Goal: Information Seeking & Learning: Learn about a topic

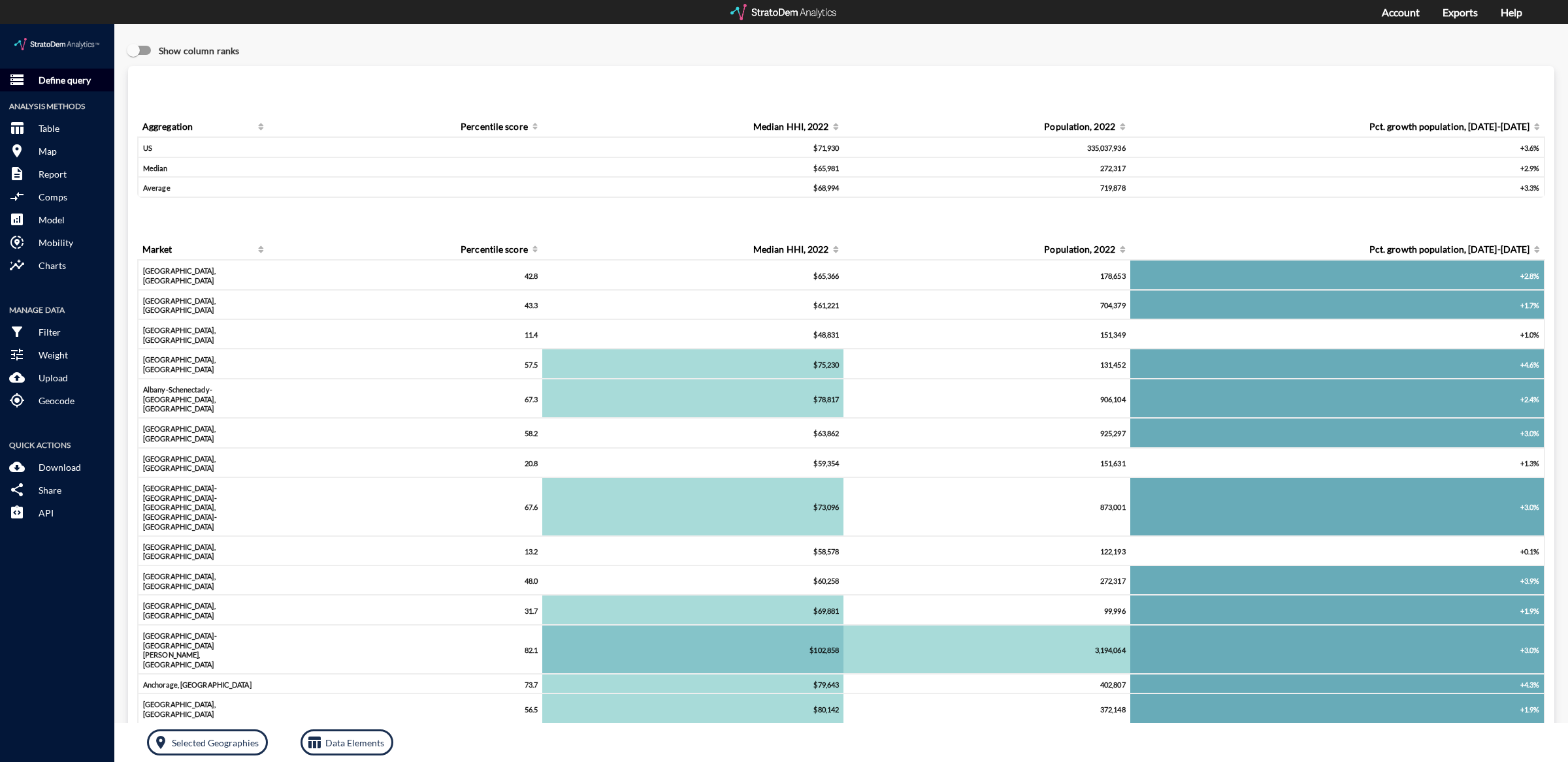
click p "Define query"
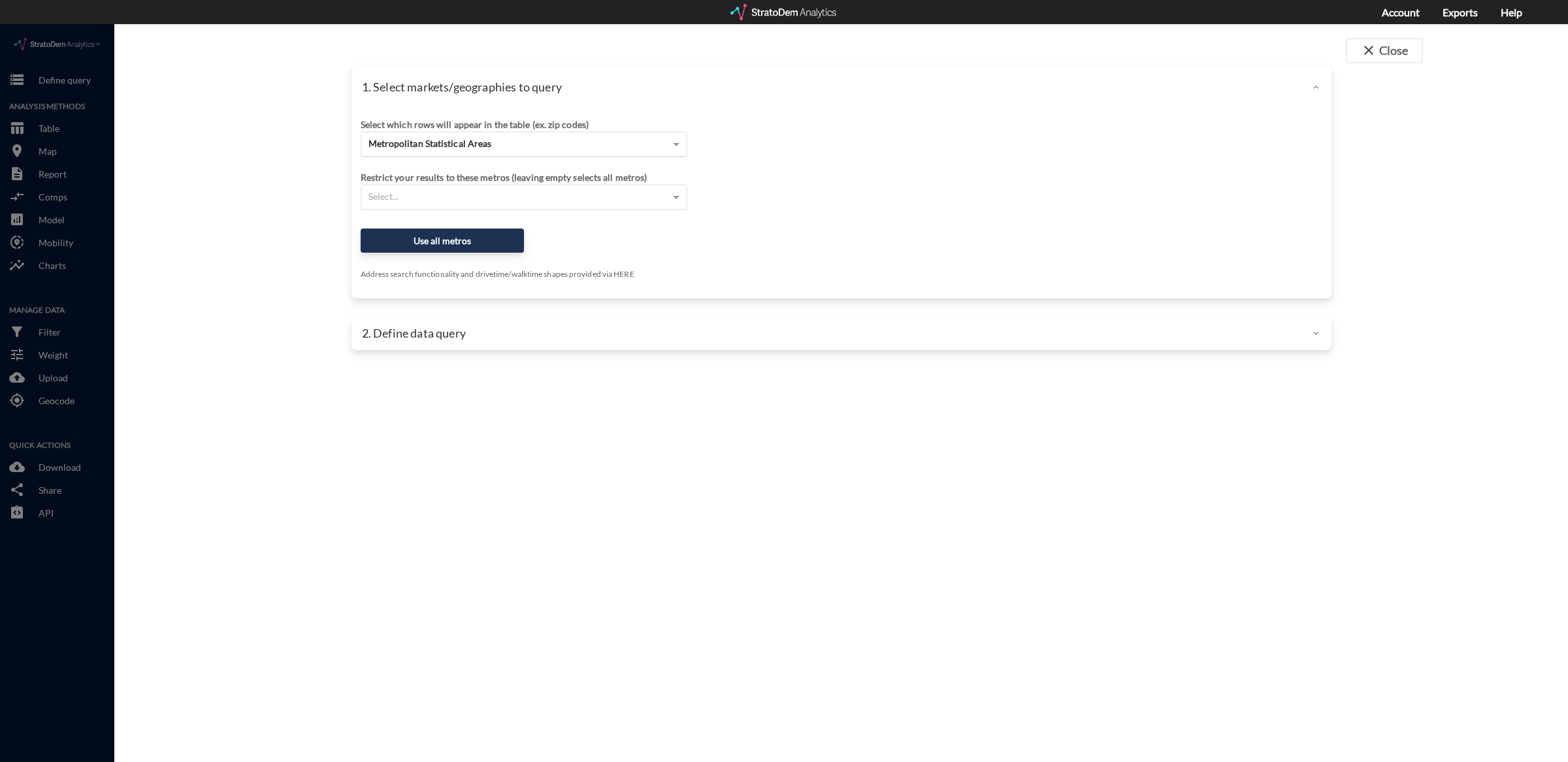
click span "Metropolitan Statistical Areas"
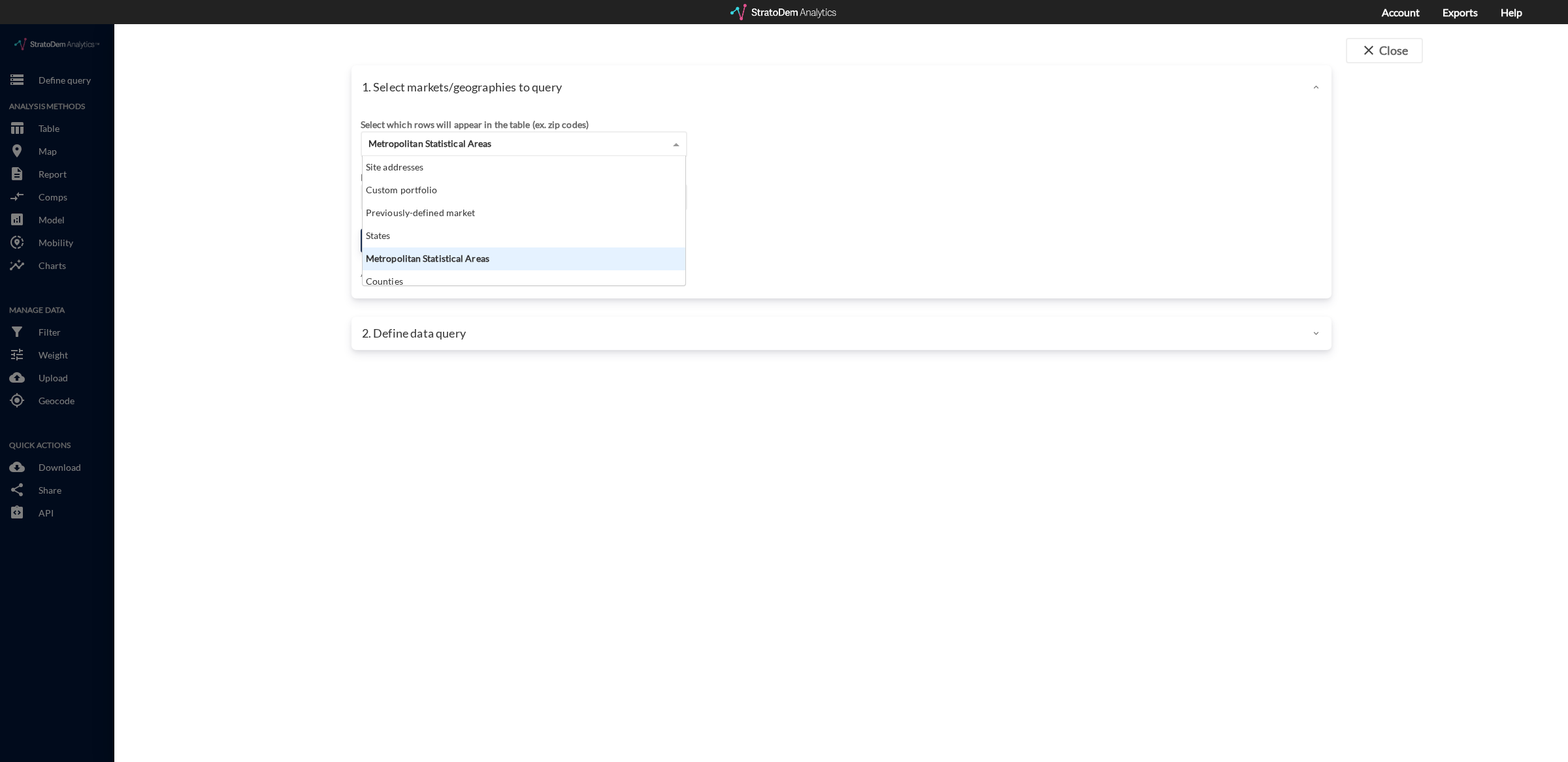
scroll to position [118, 316]
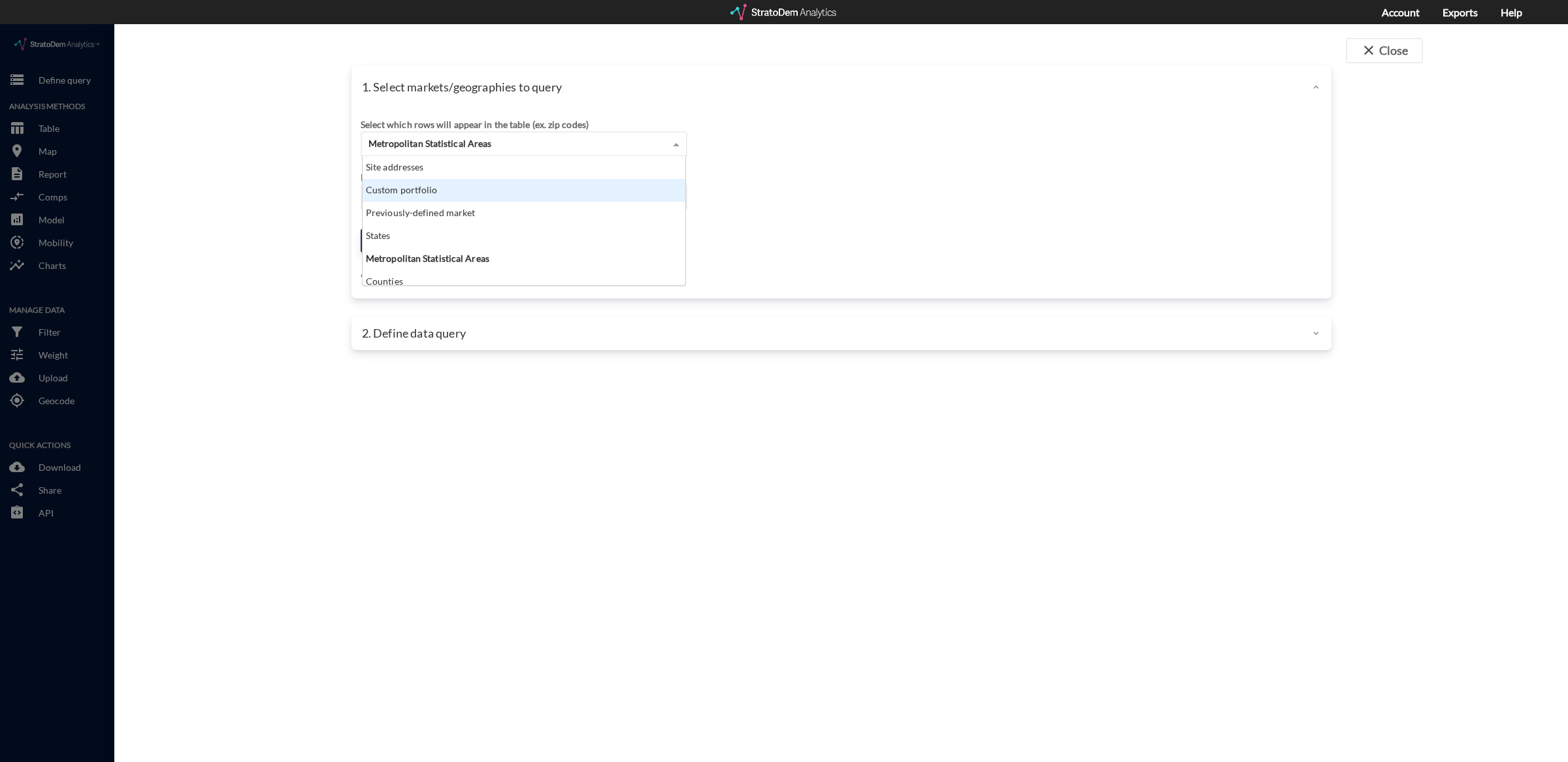
click div "Custom portfolio"
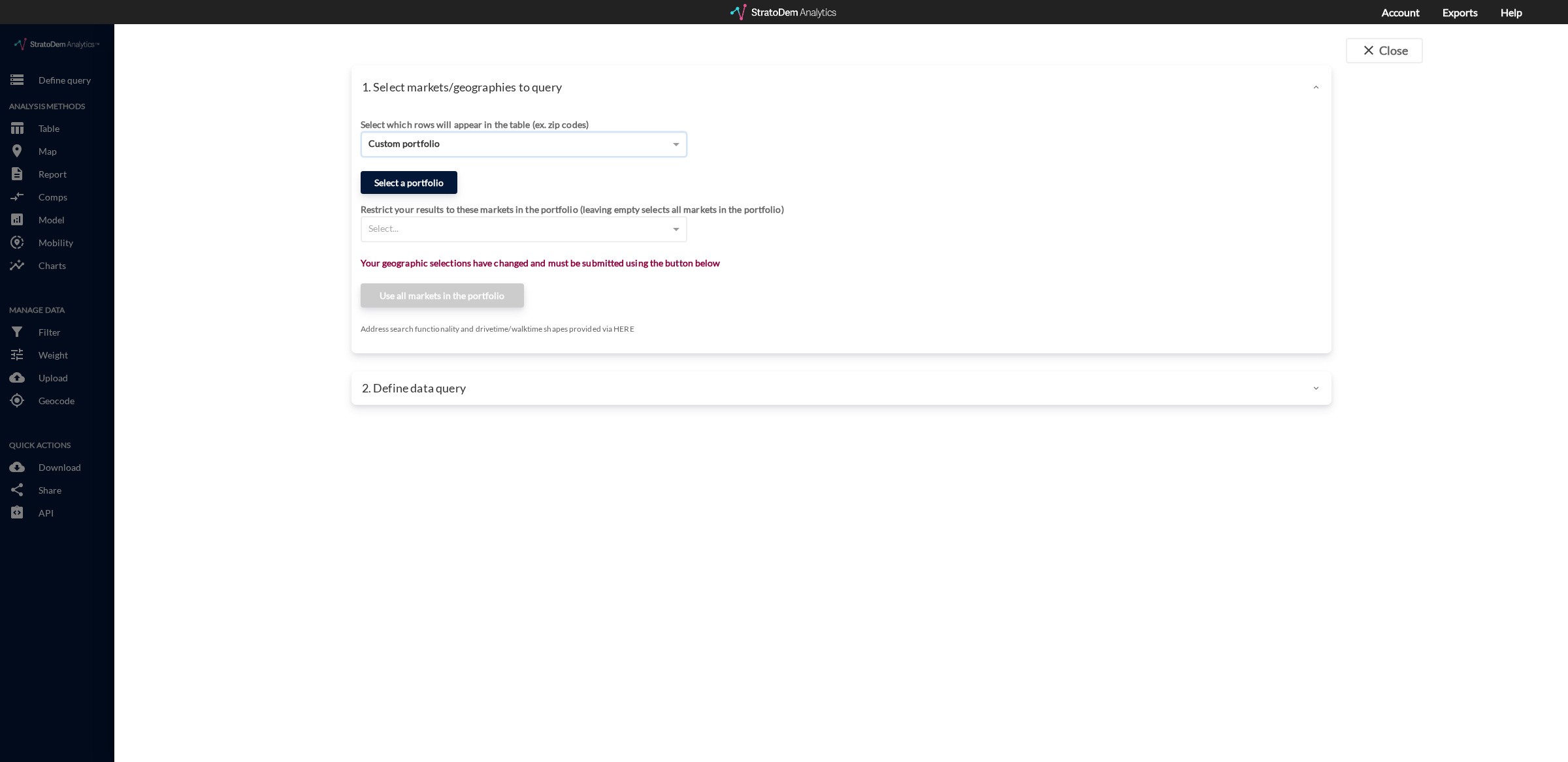
click button "Select a portfolio"
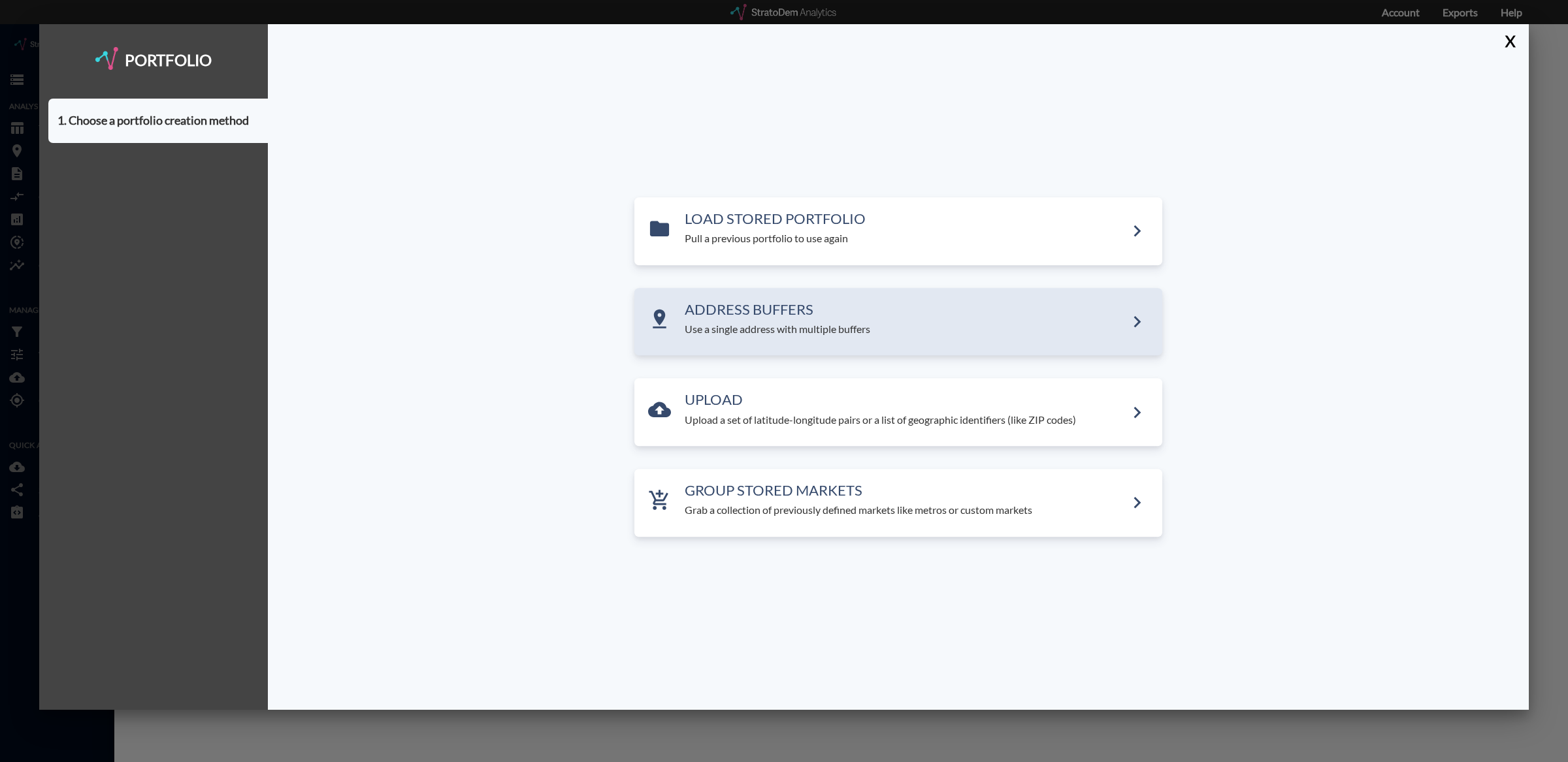
click at [708, 304] on h3 "ADDRESS BUFFERS" at bounding box center [905, 310] width 441 height 16
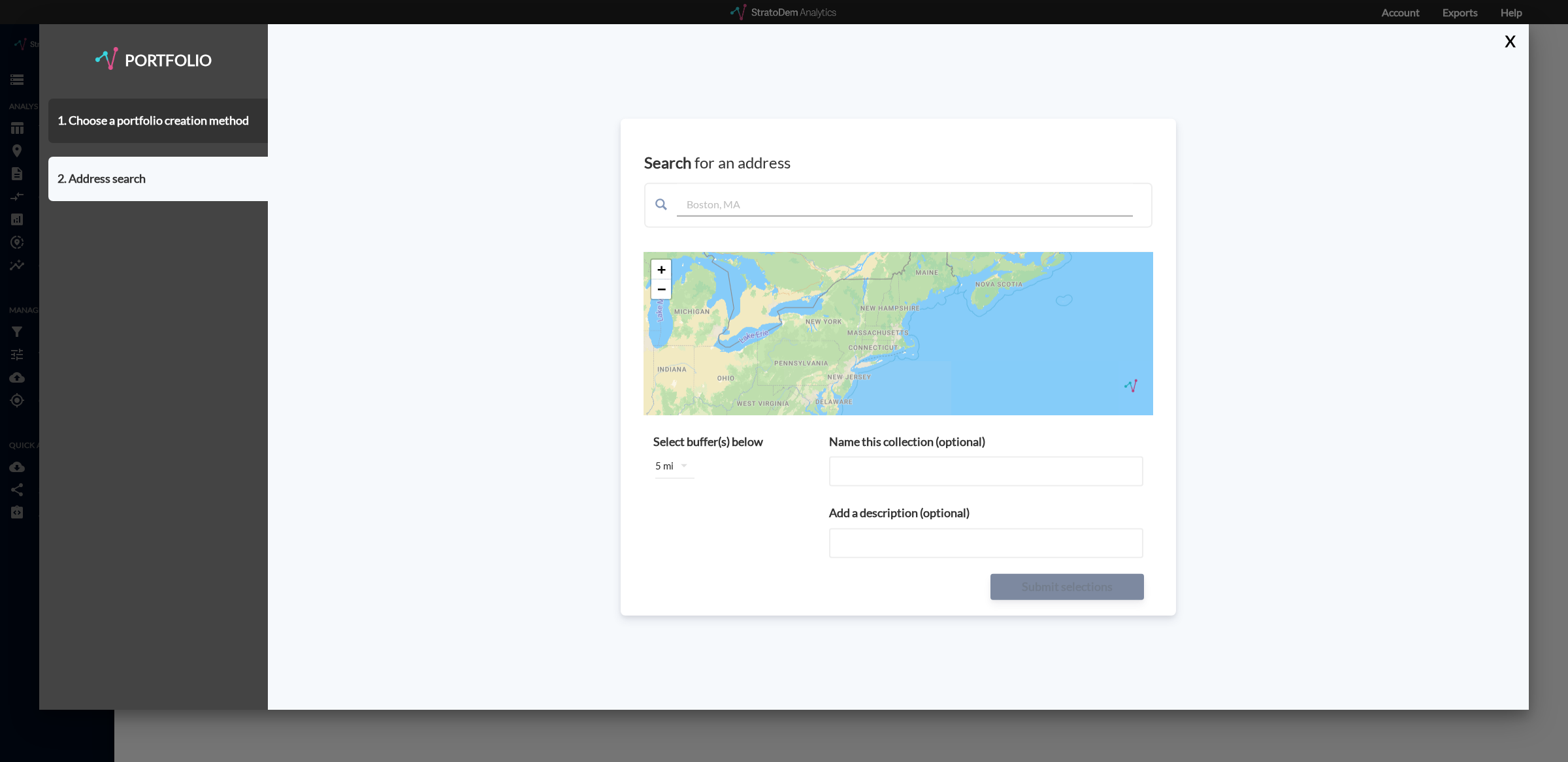
click at [796, 220] on span at bounding box center [898, 205] width 509 height 45
click at [798, 205] on input "text" at bounding box center [905, 199] width 456 height 32
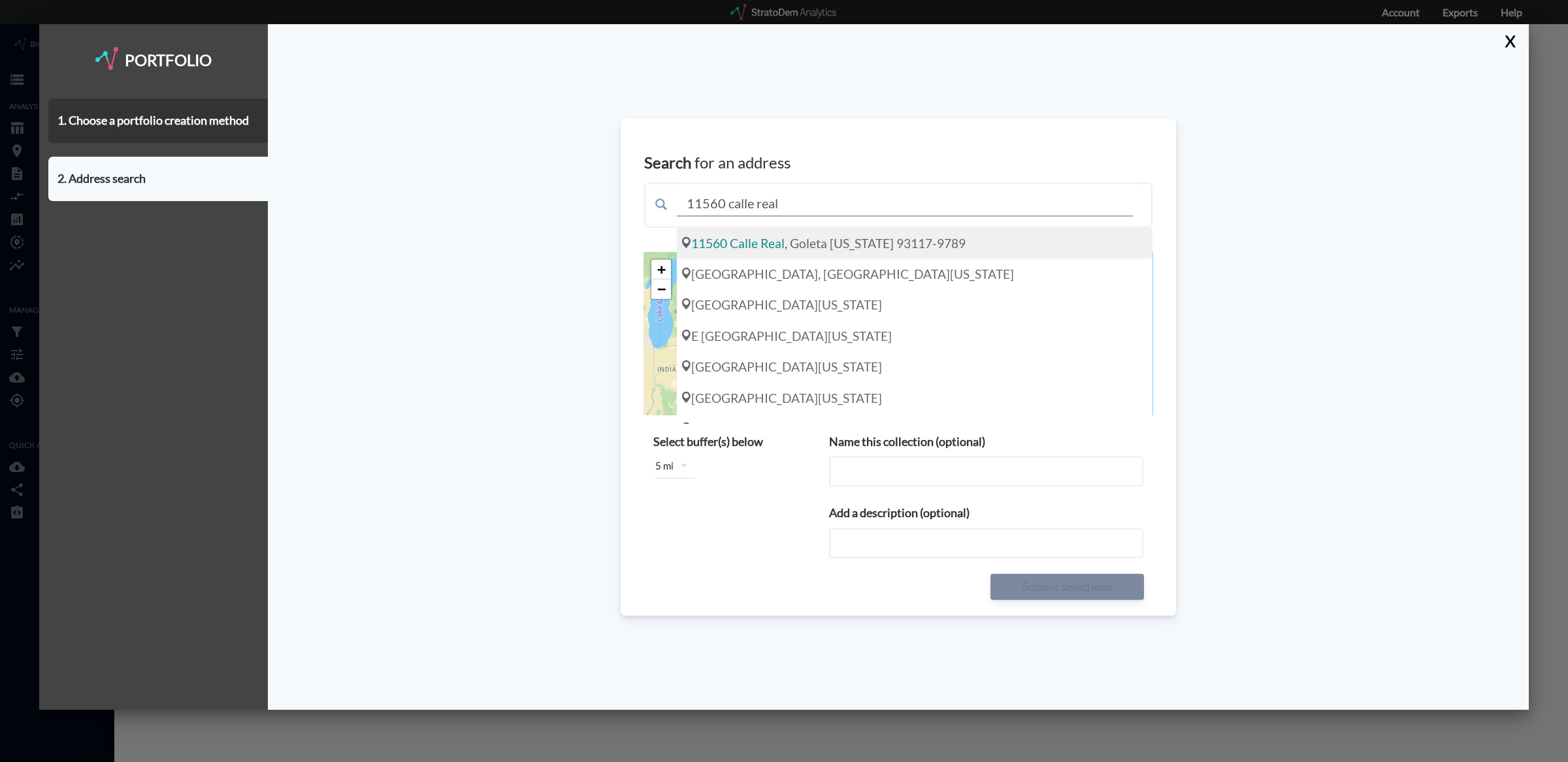
click at [803, 240] on div "[GEOGRAPHIC_DATA][US_STATE]-9789" at bounding box center [915, 242] width 476 height 31
type input "[GEOGRAPHIC_DATA][US_STATE]-9789"
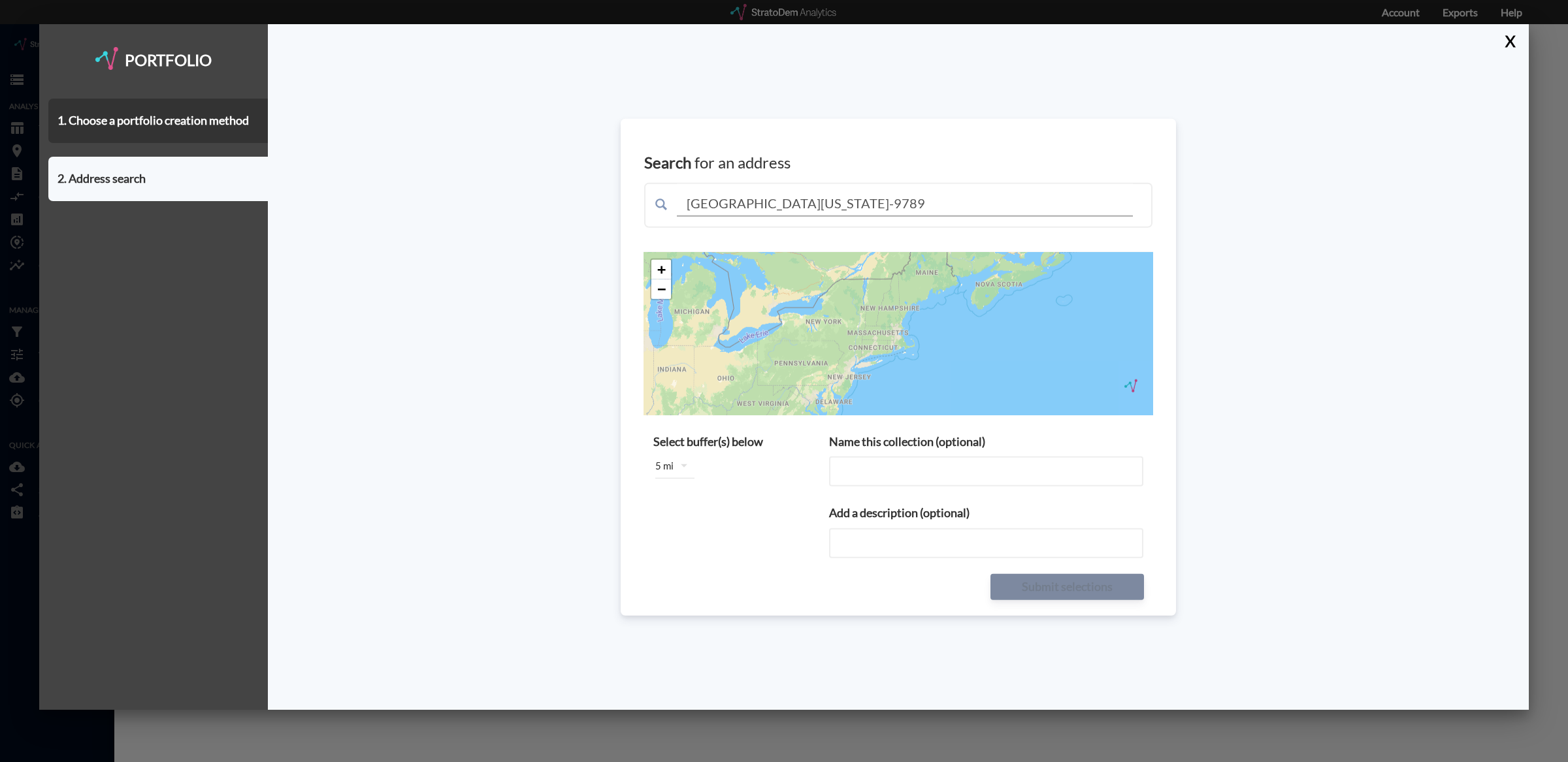
type input "[GEOGRAPHIC_DATA][US_STATE]-9789"
type input "[GEOGRAPHIC_DATA][STREET_ADDRESS][US_STATE] buffers"
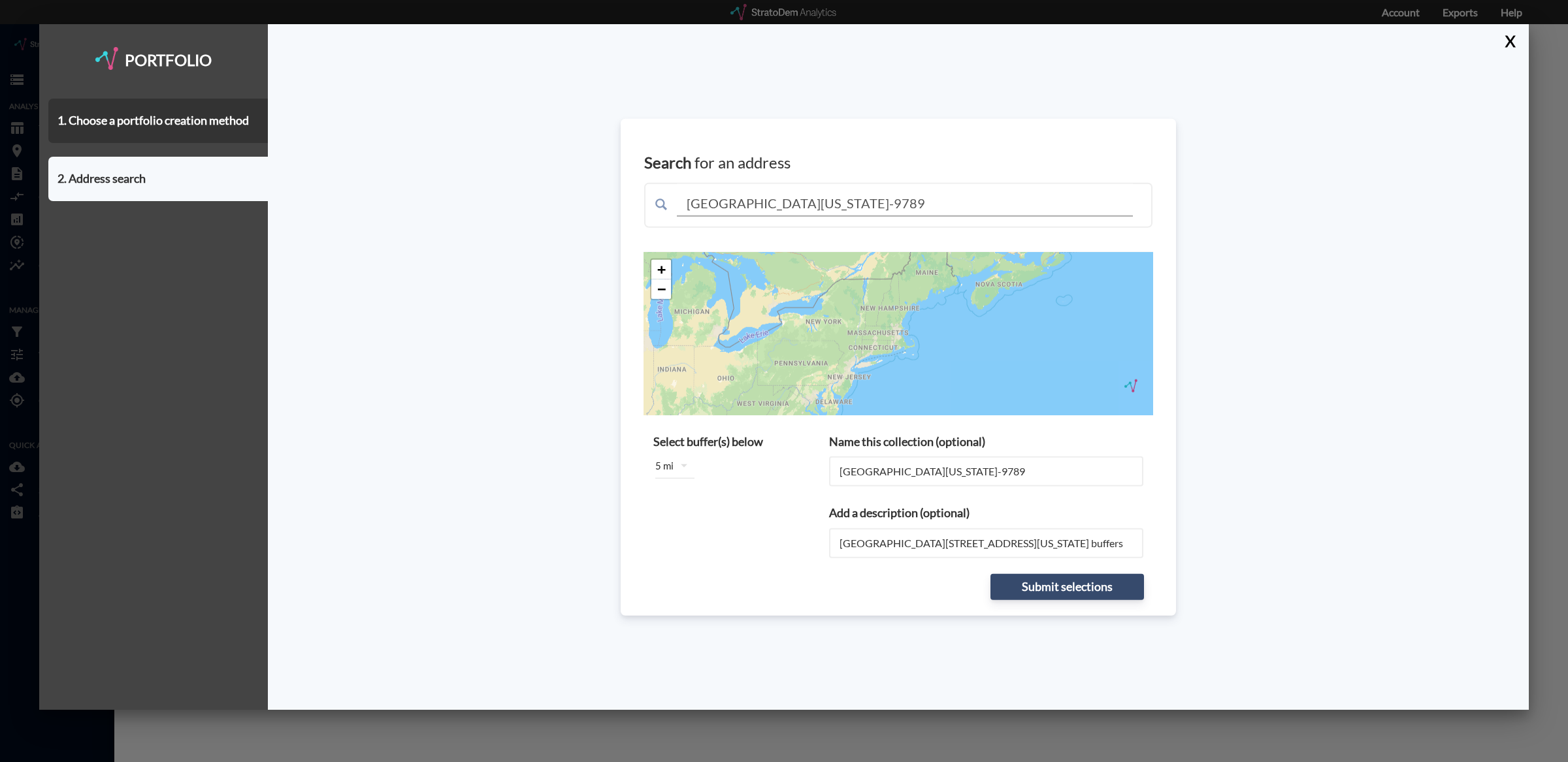
click at [680, 464] on icon "button" at bounding box center [684, 465] width 16 height 16
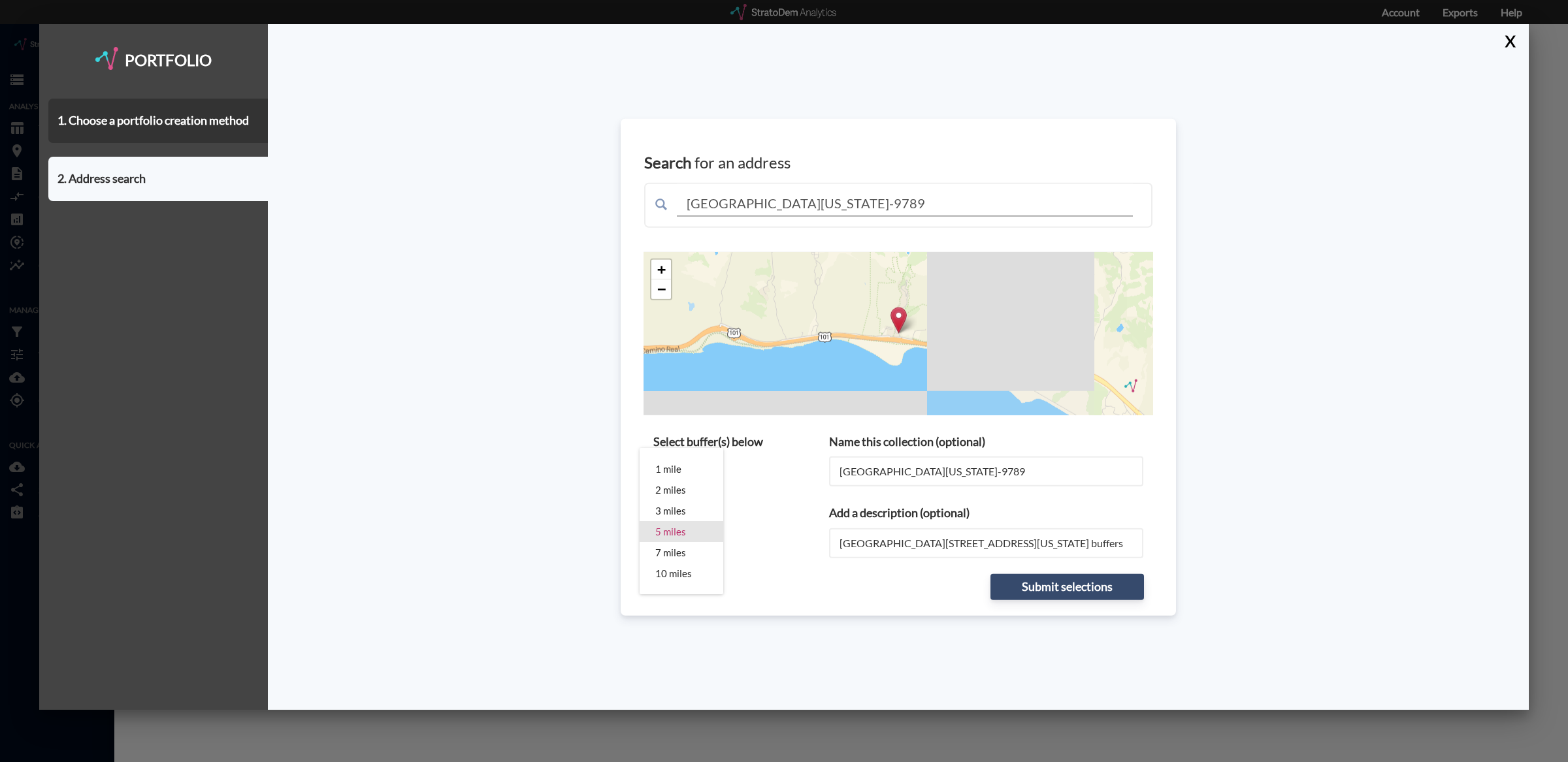
click at [691, 523] on div "5 miles" at bounding box center [681, 532] width 52 height 21
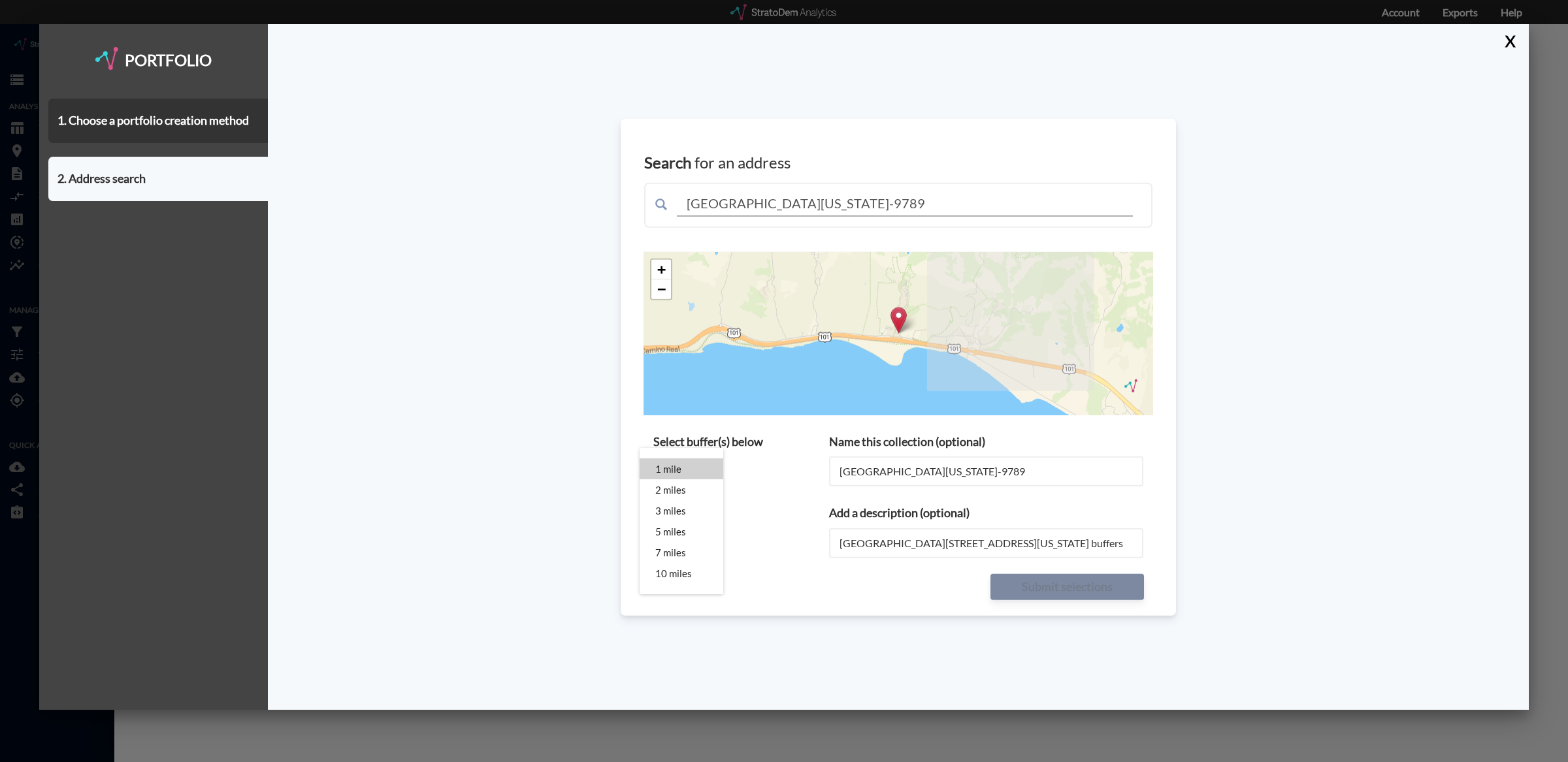
click at [691, 472] on div "1 mile" at bounding box center [681, 469] width 52 height 21
click at [746, 478] on div "1 mile 2 miles 3 miles 5 miles 7 miles 10 miles" at bounding box center [784, 381] width 1568 height 762
click at [1077, 589] on button "Submit selections" at bounding box center [1067, 587] width 153 height 26
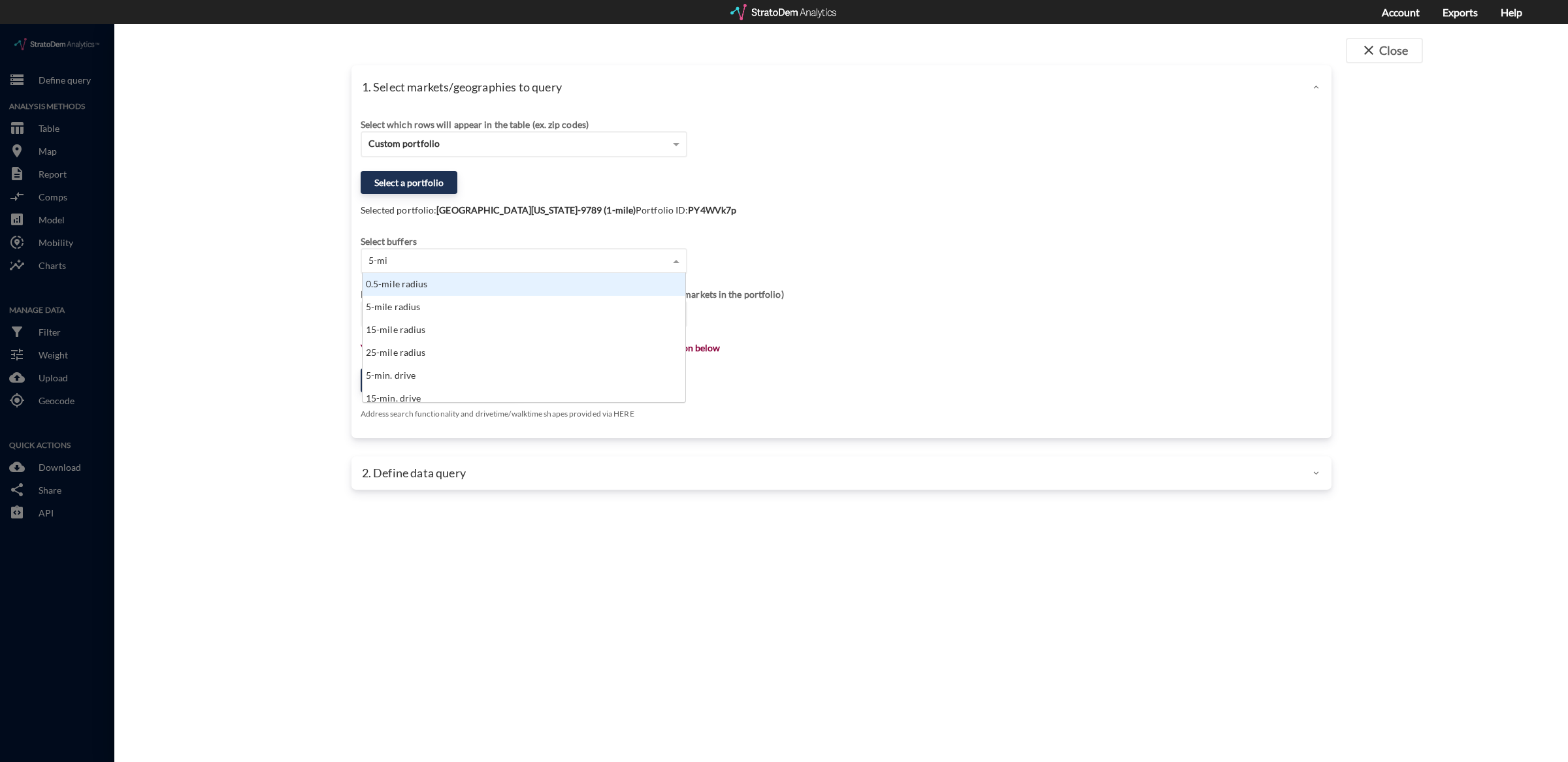
type input "5-min"
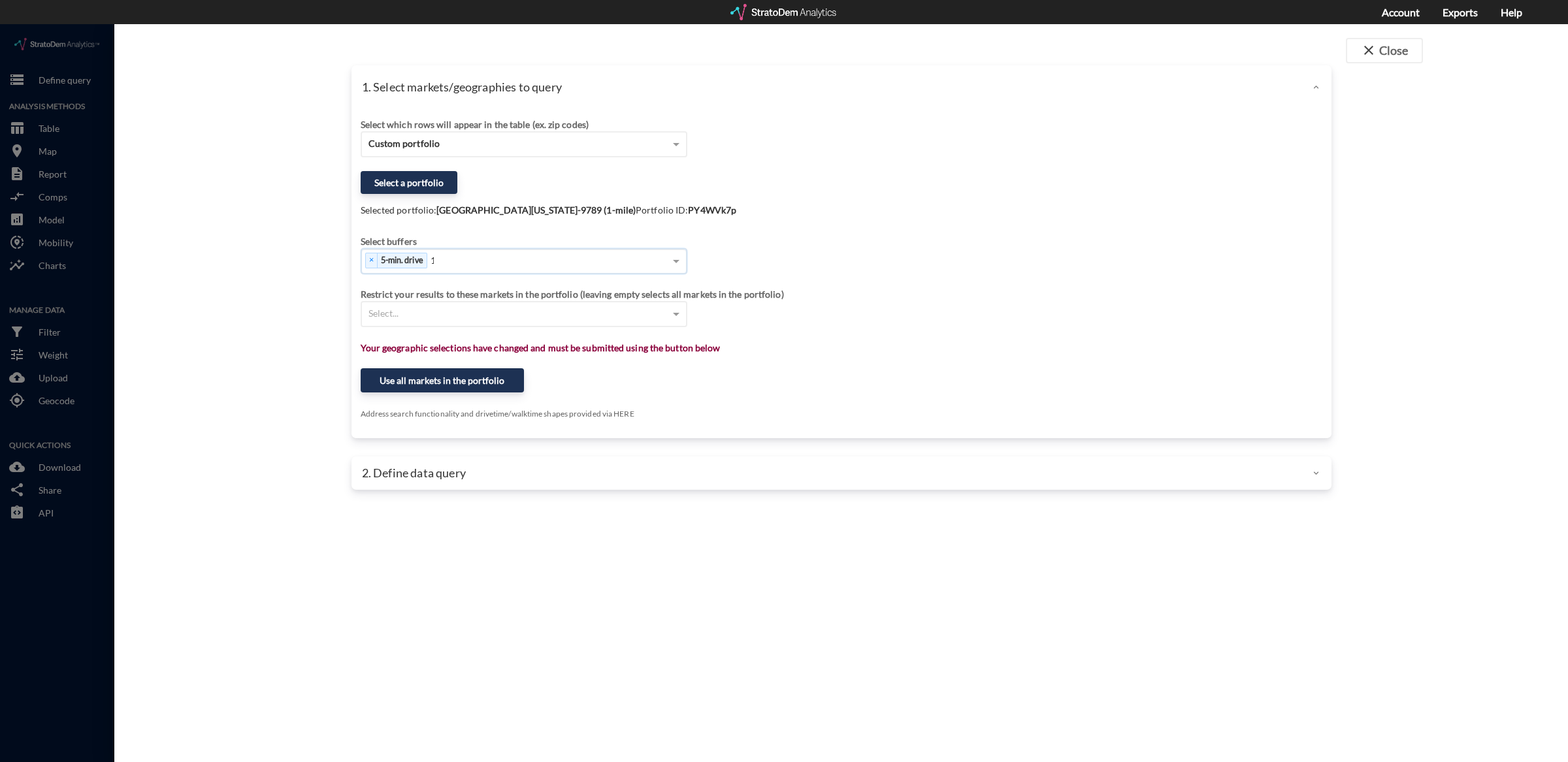
type input "10"
type input "15"
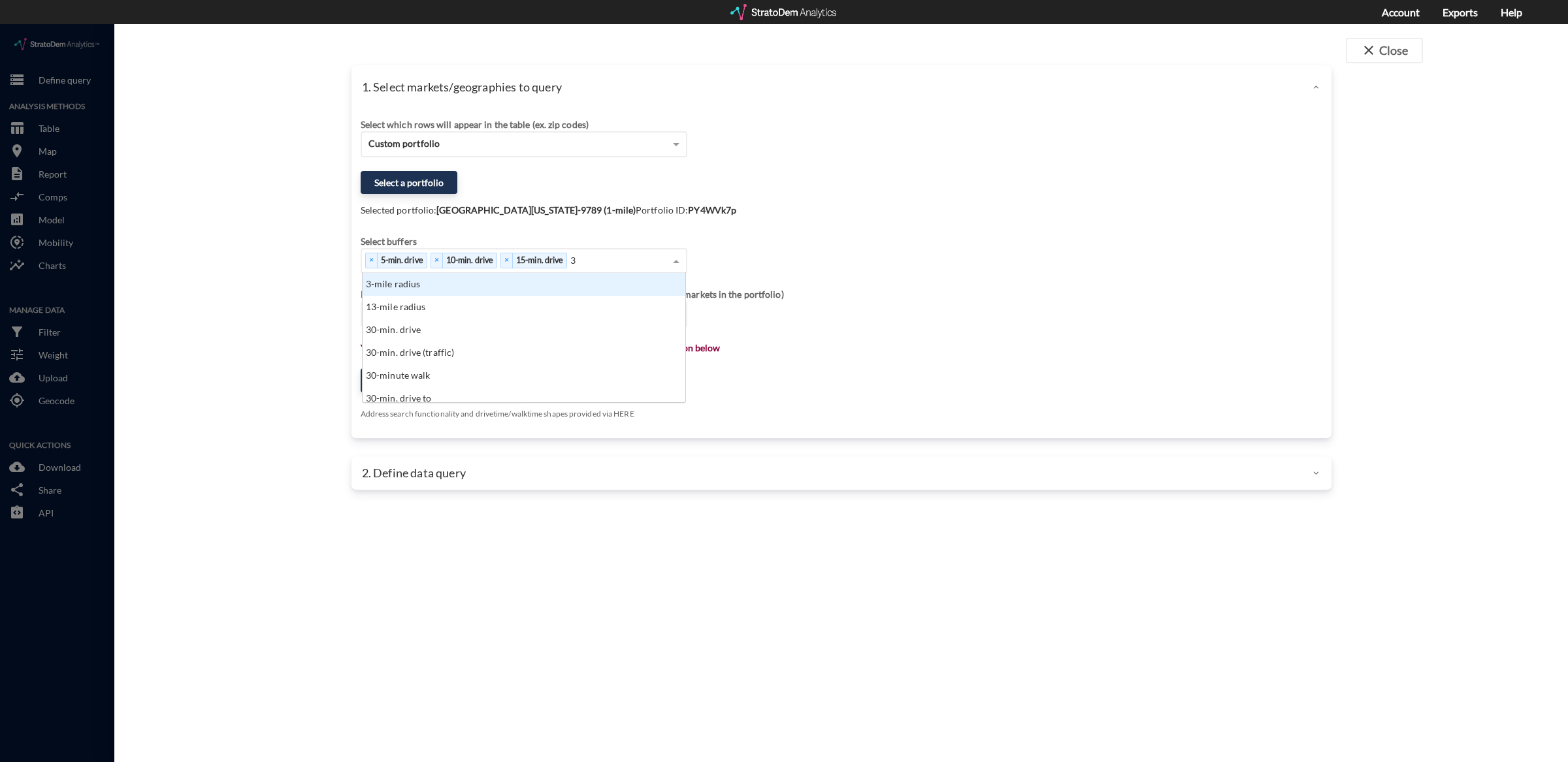
scroll to position [13, 8]
type input "30"
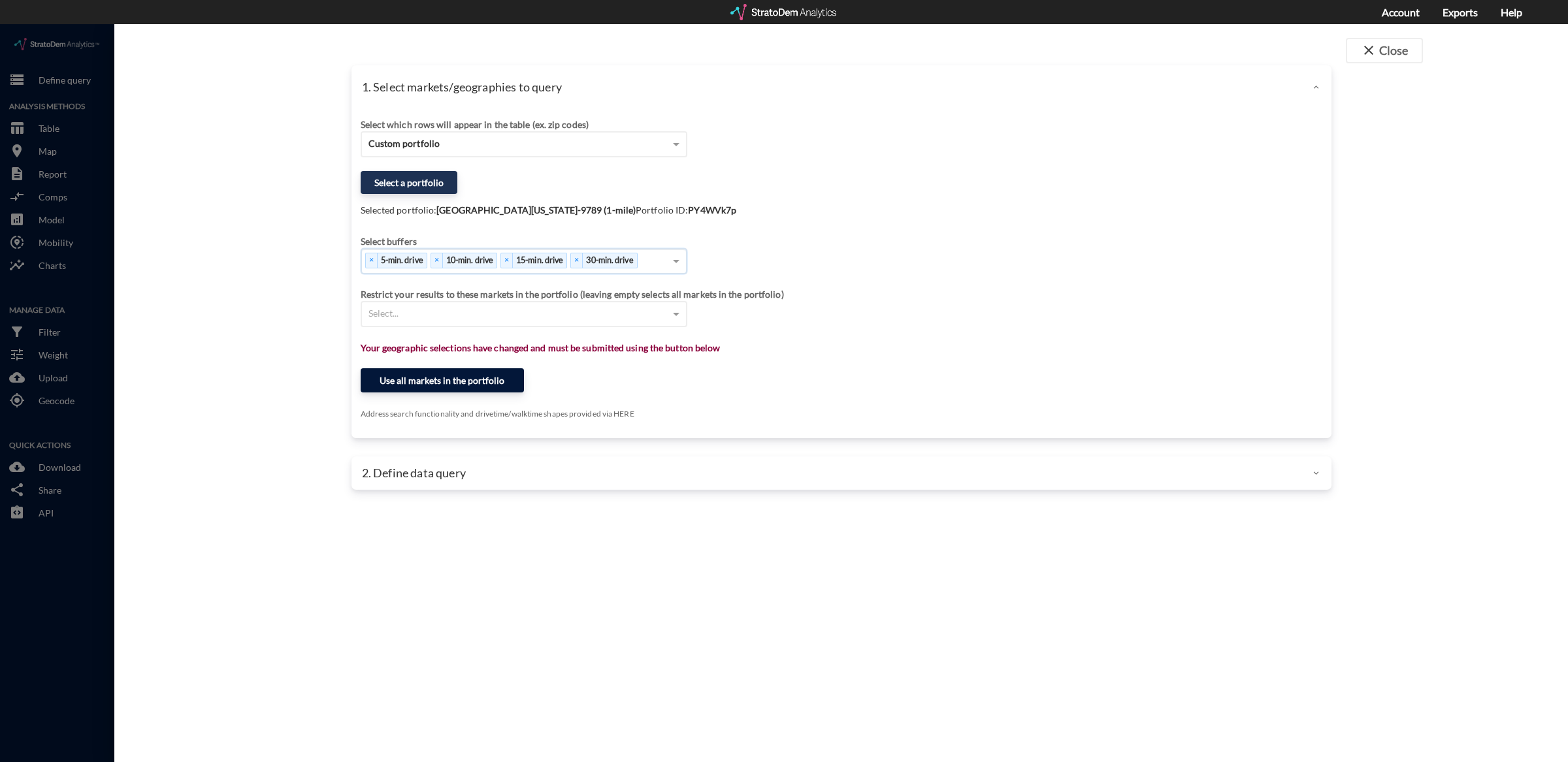
click button "Use all markets in the portfolio"
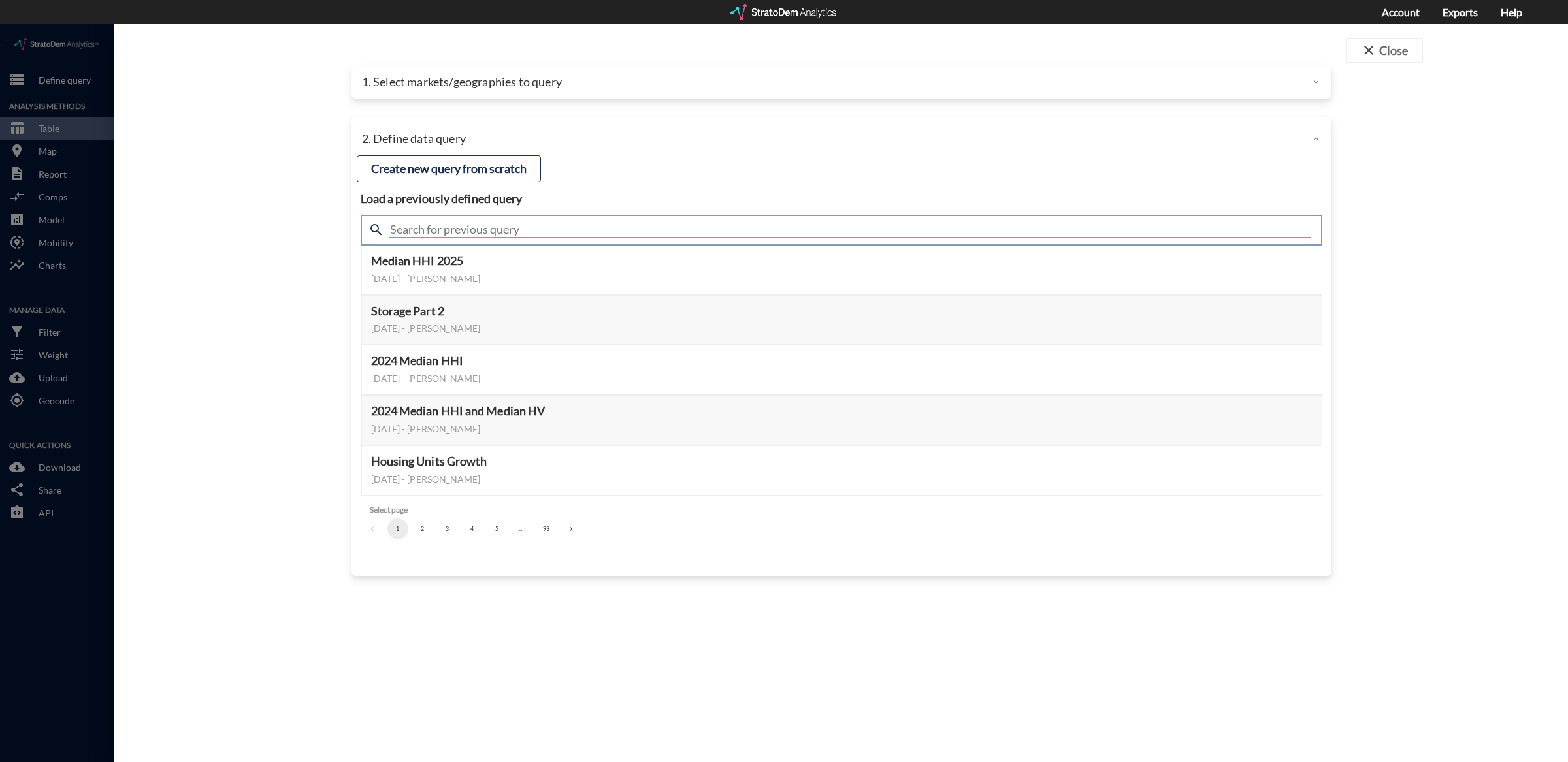
click input "text"
type input "climate"
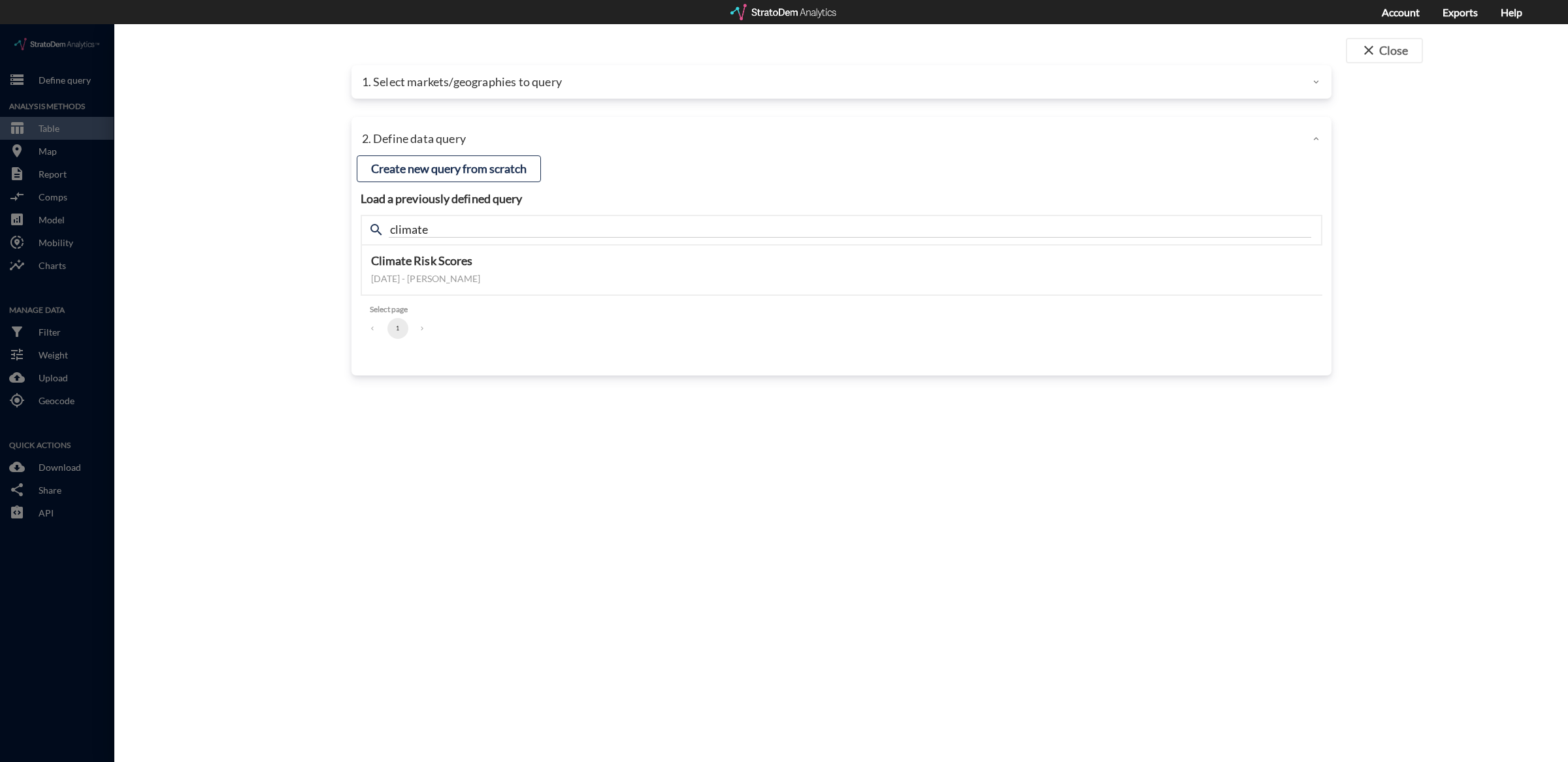
click div "close Close 1. Select markets/geographies to query Select which rows will appea…"
click button "Select this query"
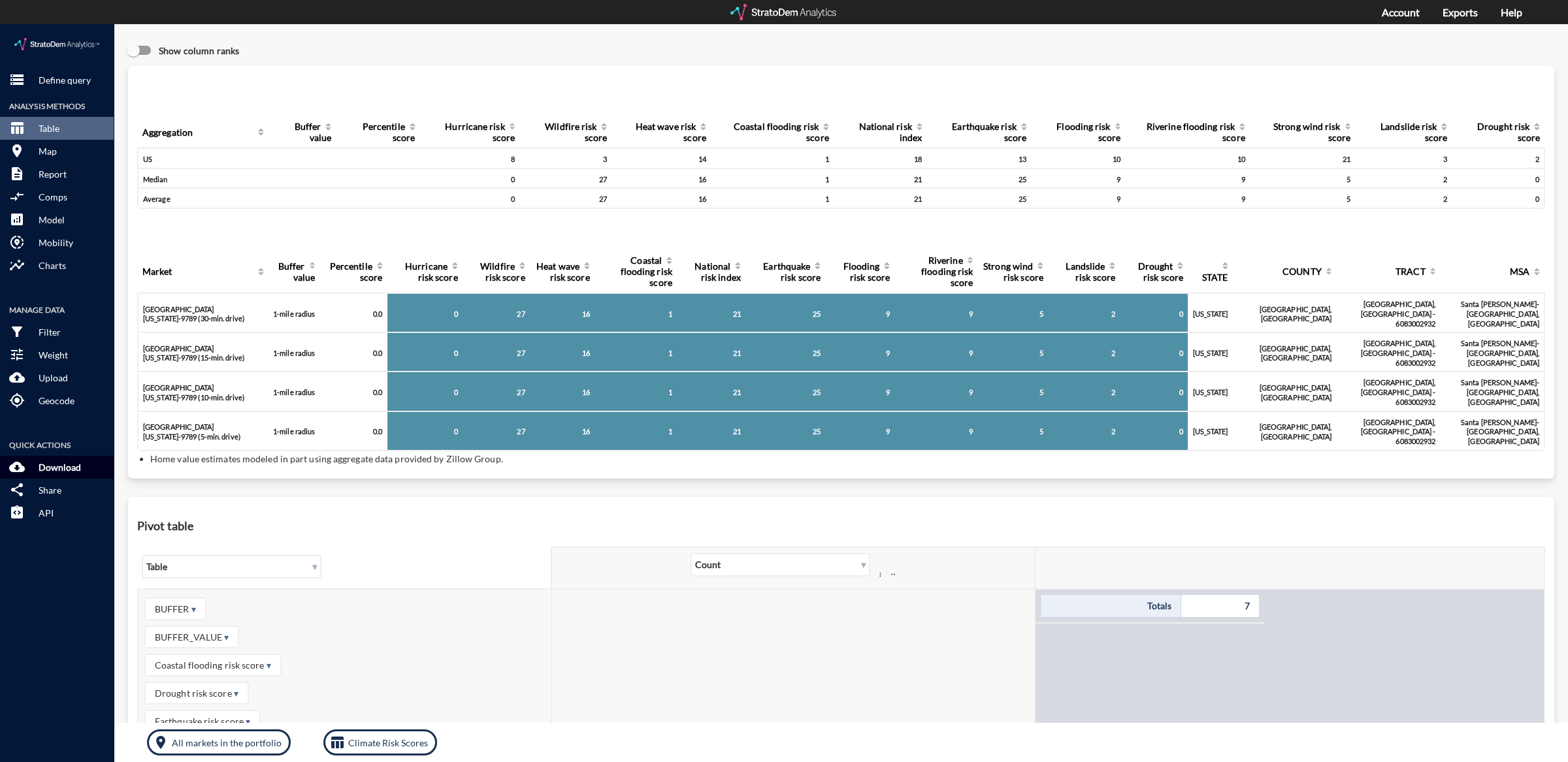
click p "Download"
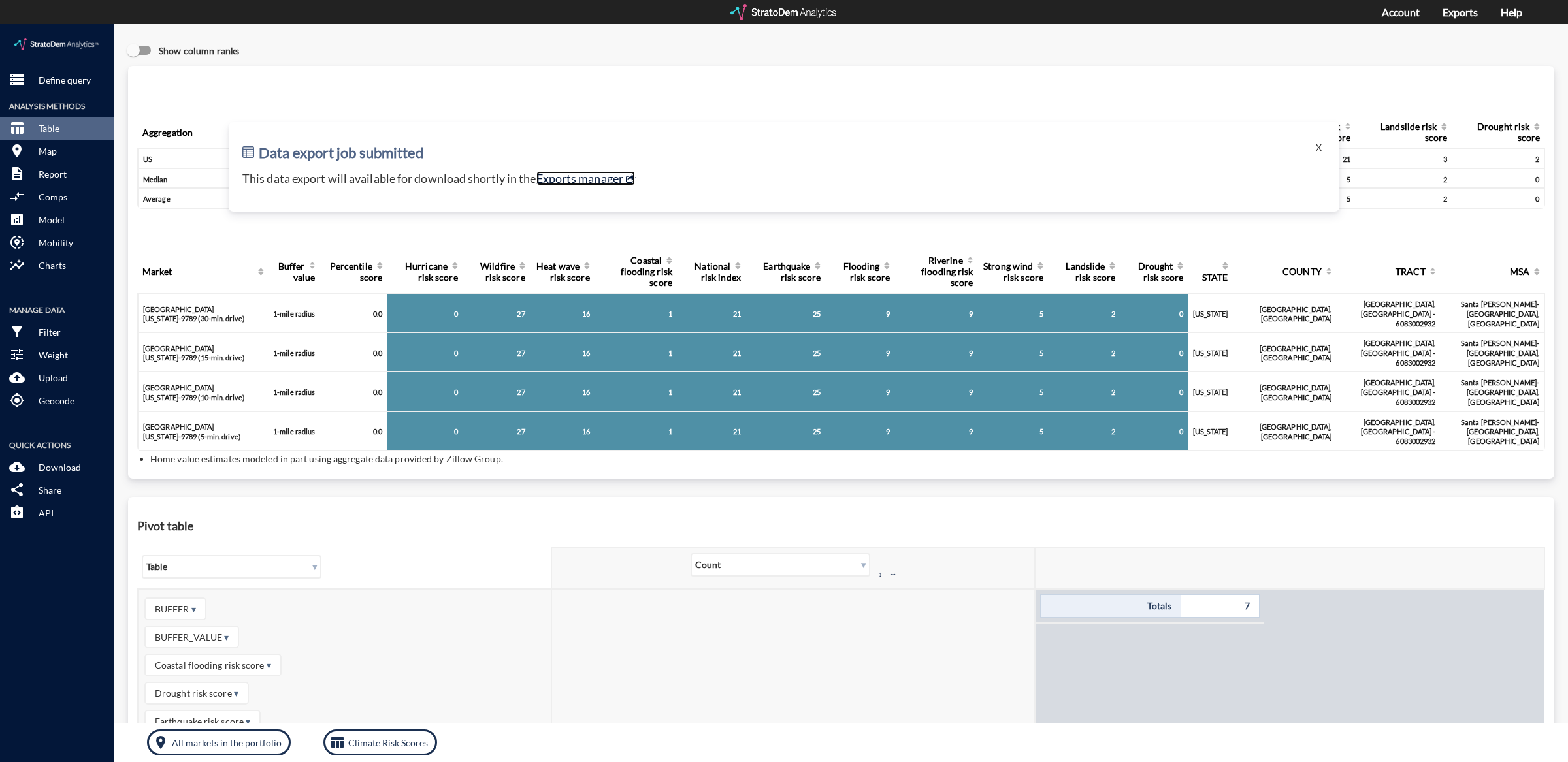
click link "Exports manager"
click button "X"
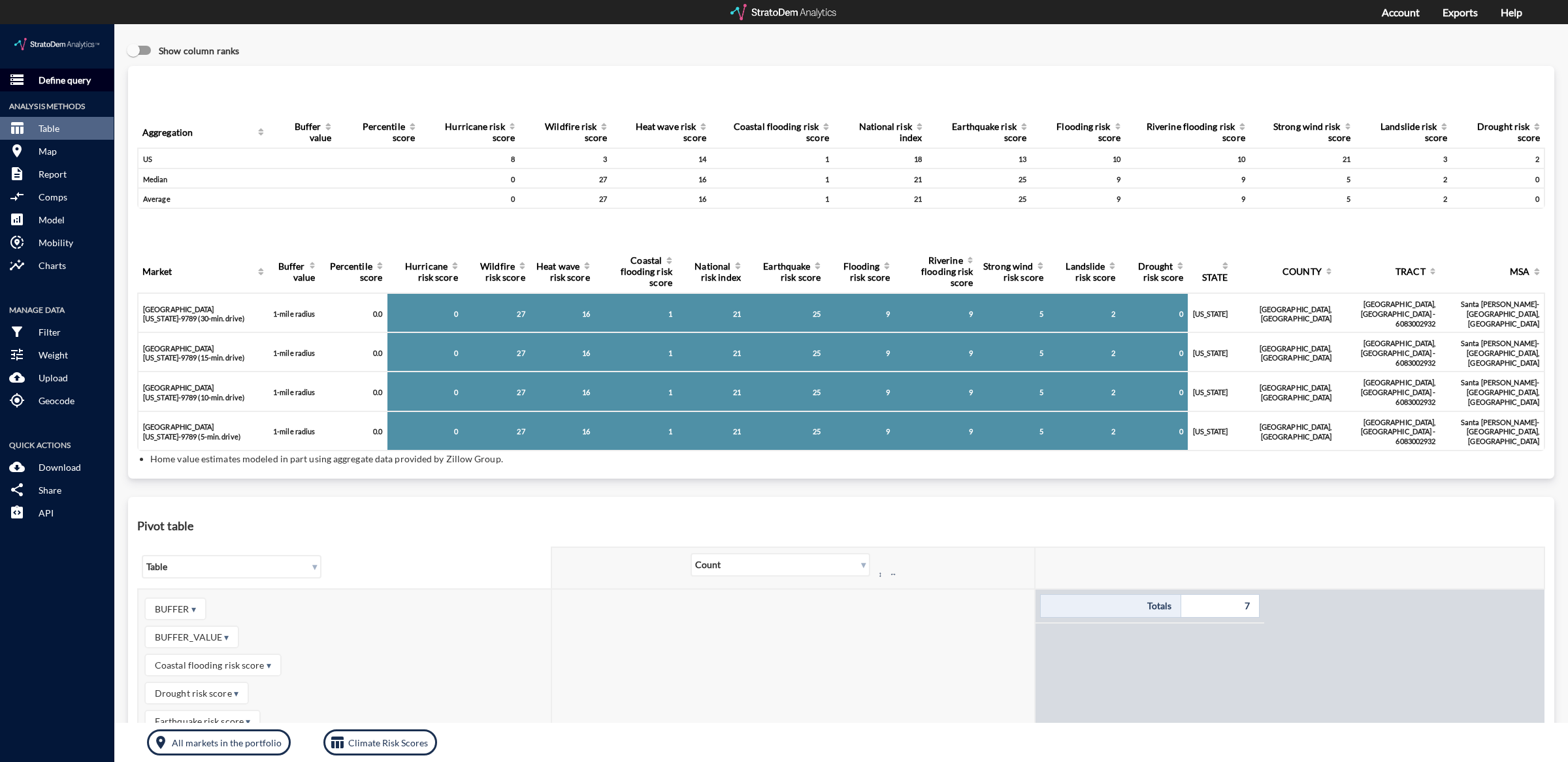
click p "Define query"
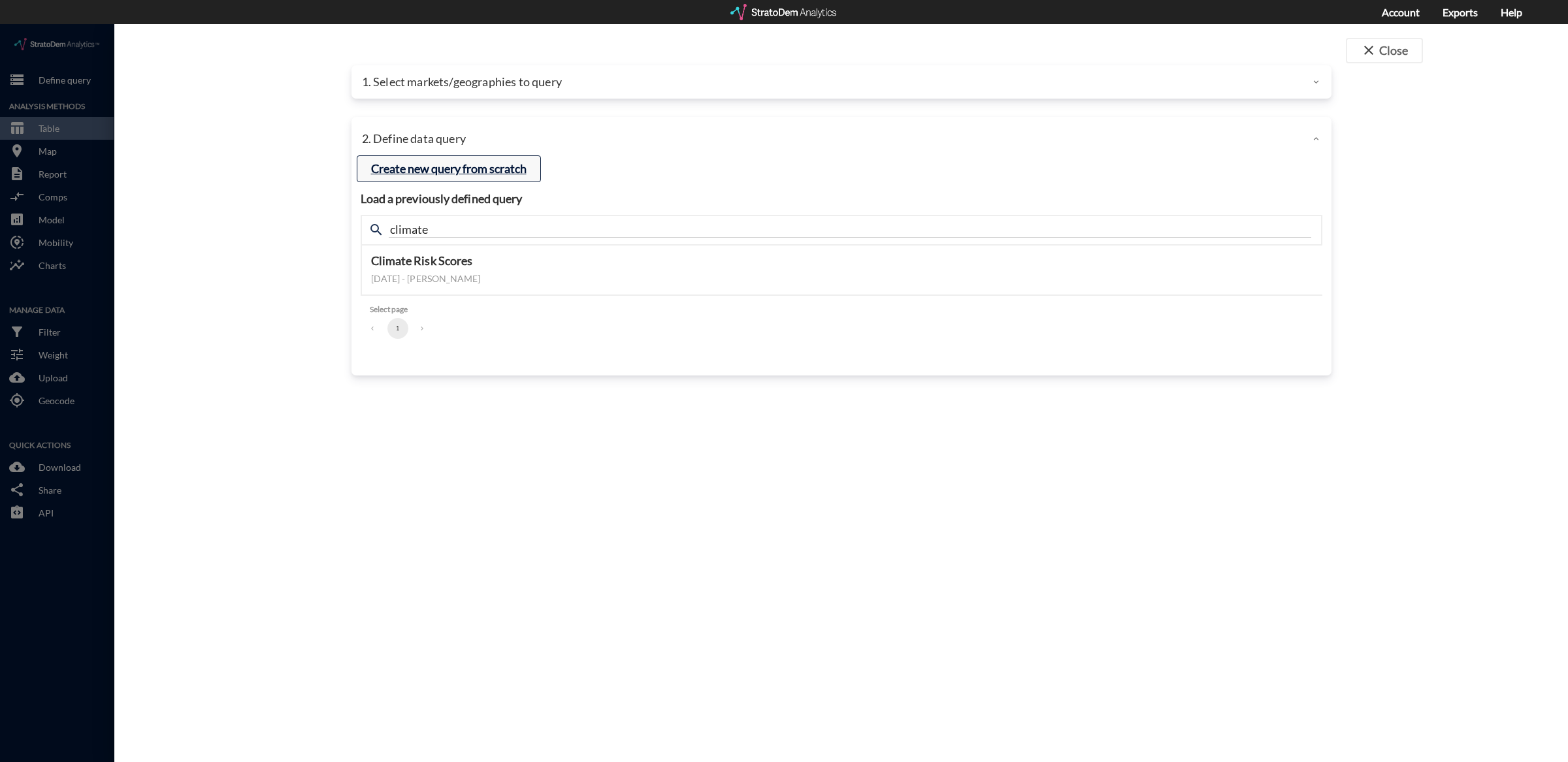
click button "Create new query from scratch"
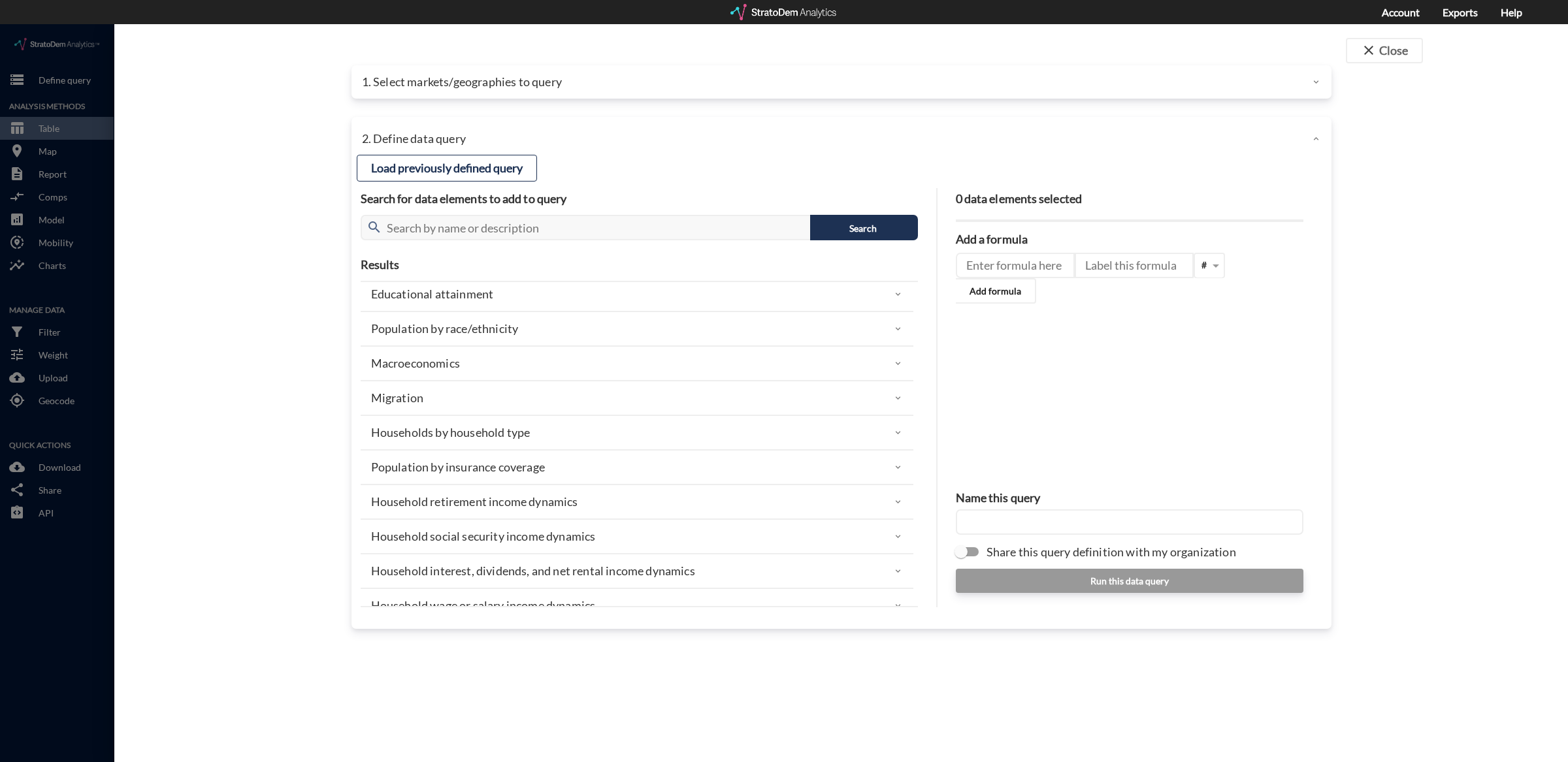
scroll to position [664, 0]
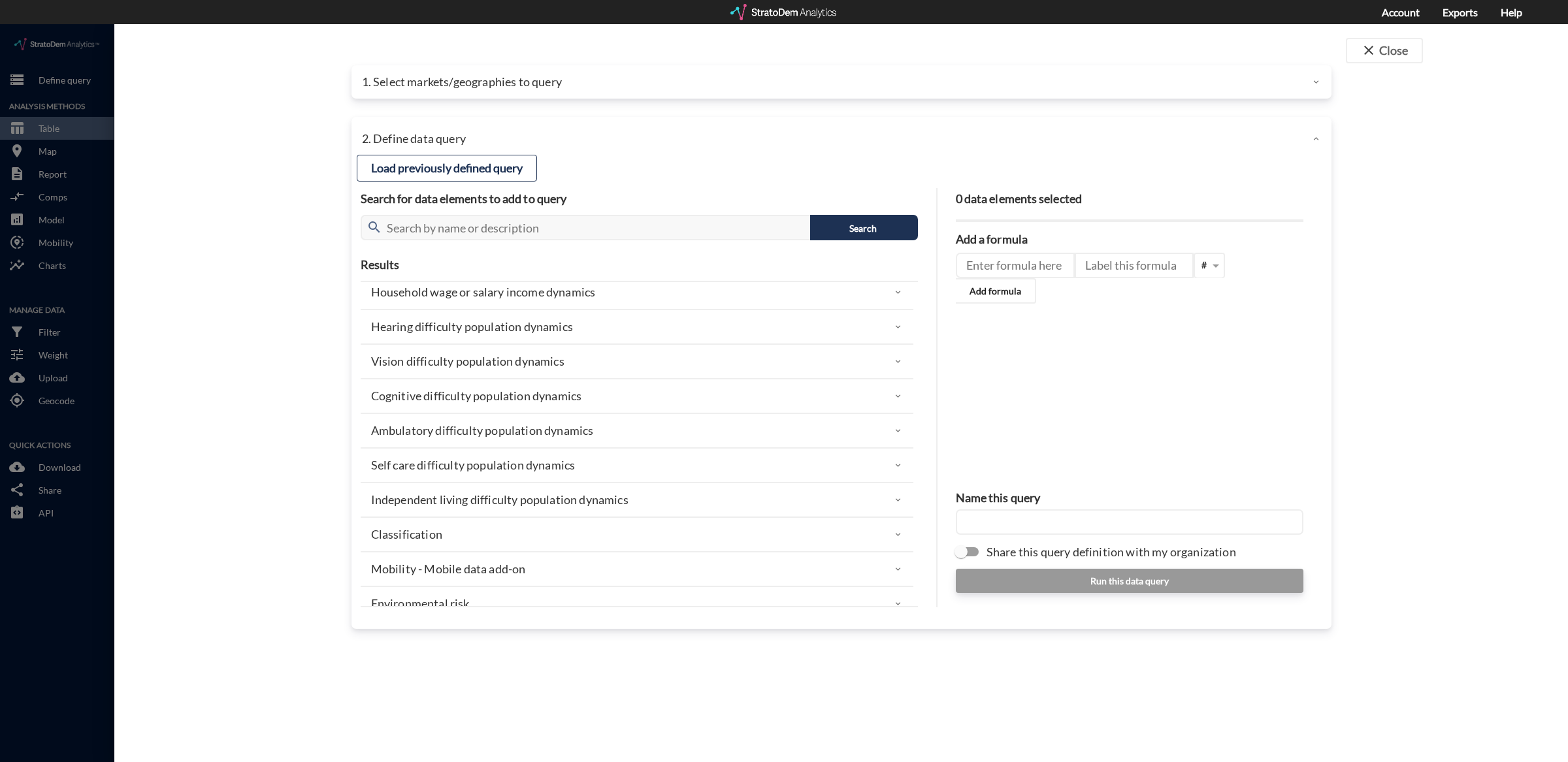
click div "Environmental risk"
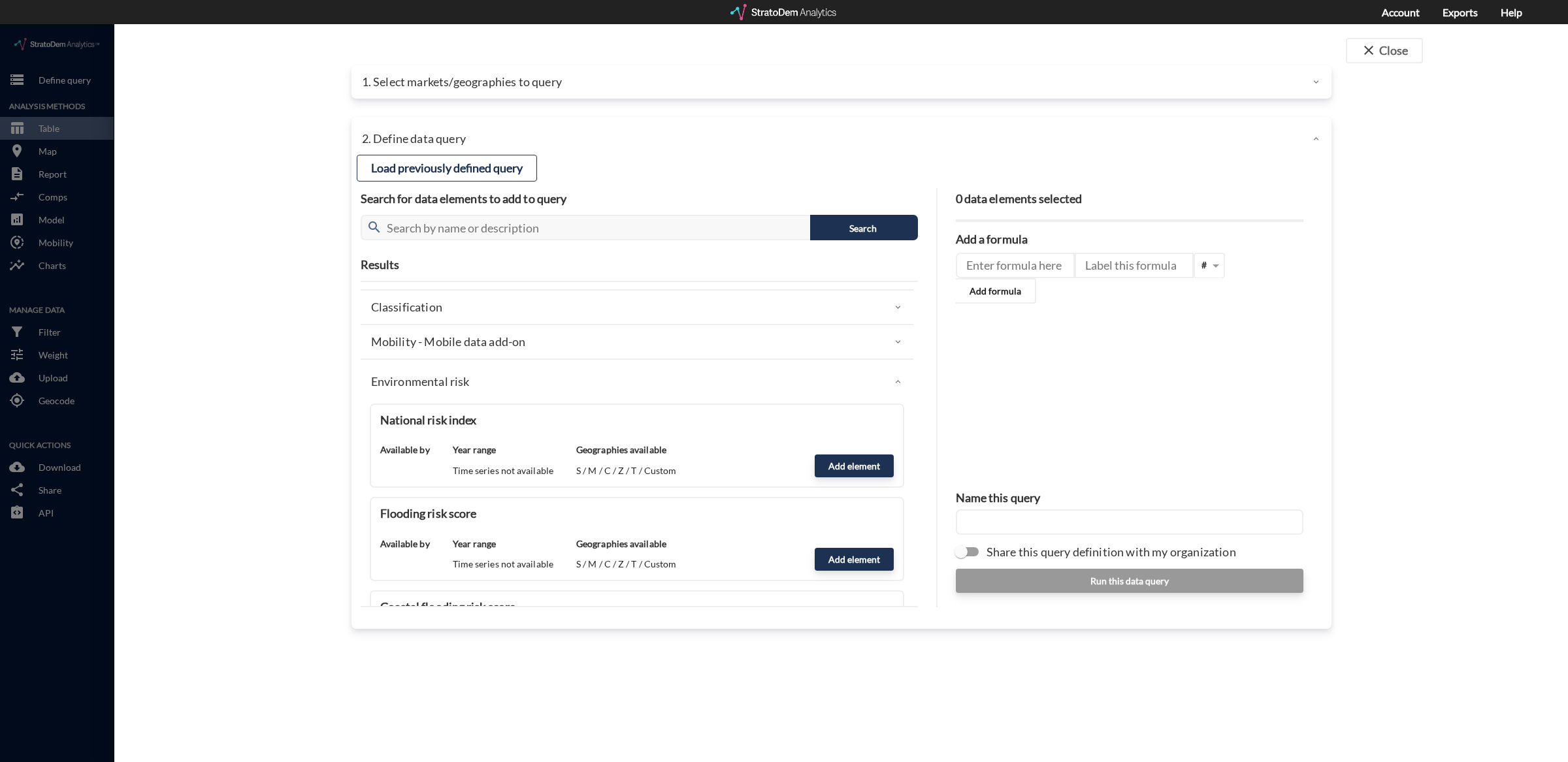
scroll to position [896, 0]
click at [1454, 8] on link "Exports" at bounding box center [1460, 12] width 36 height 12
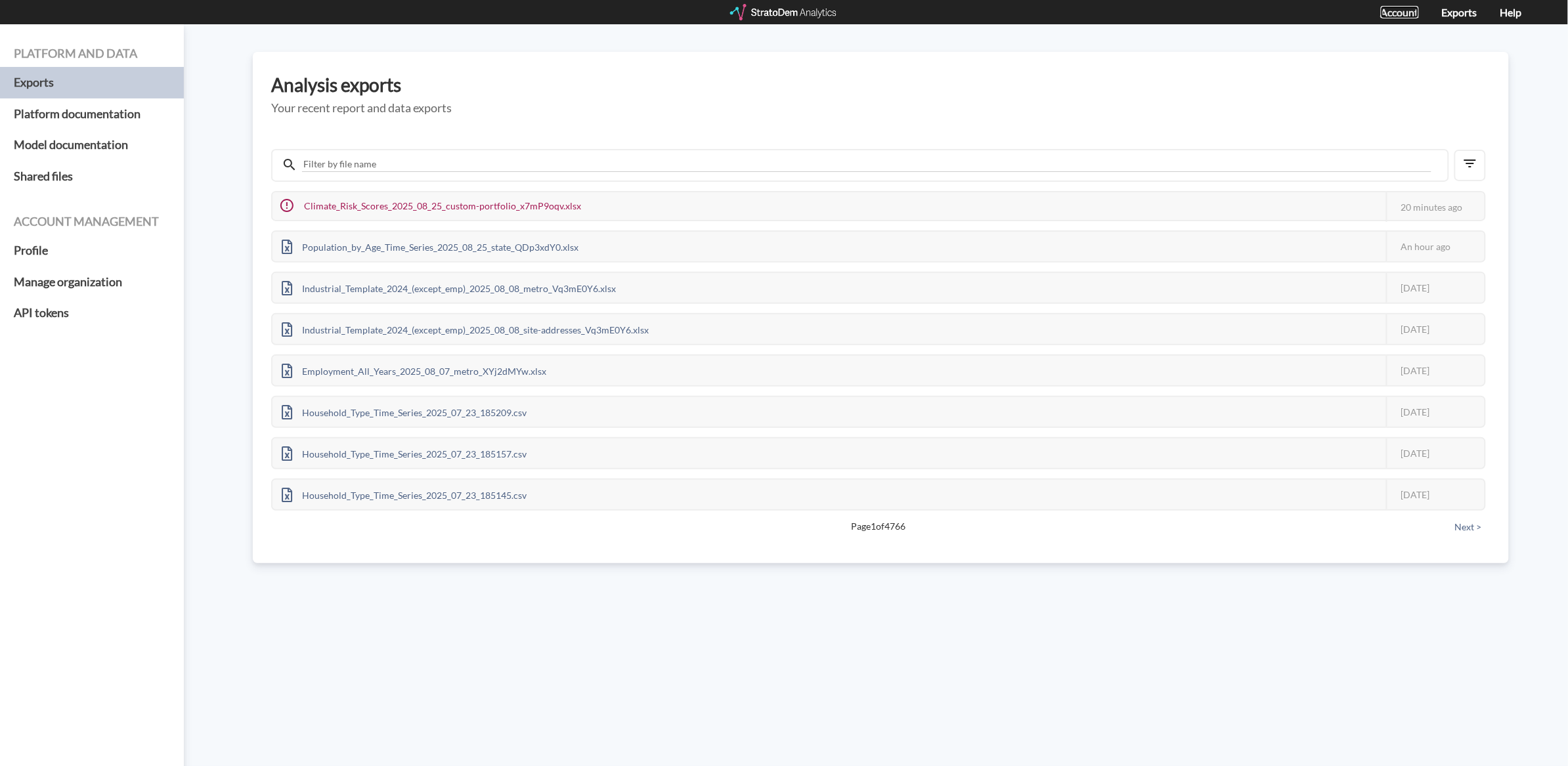
click at [1396, 11] on link "Account" at bounding box center [1400, 12] width 38 height 12
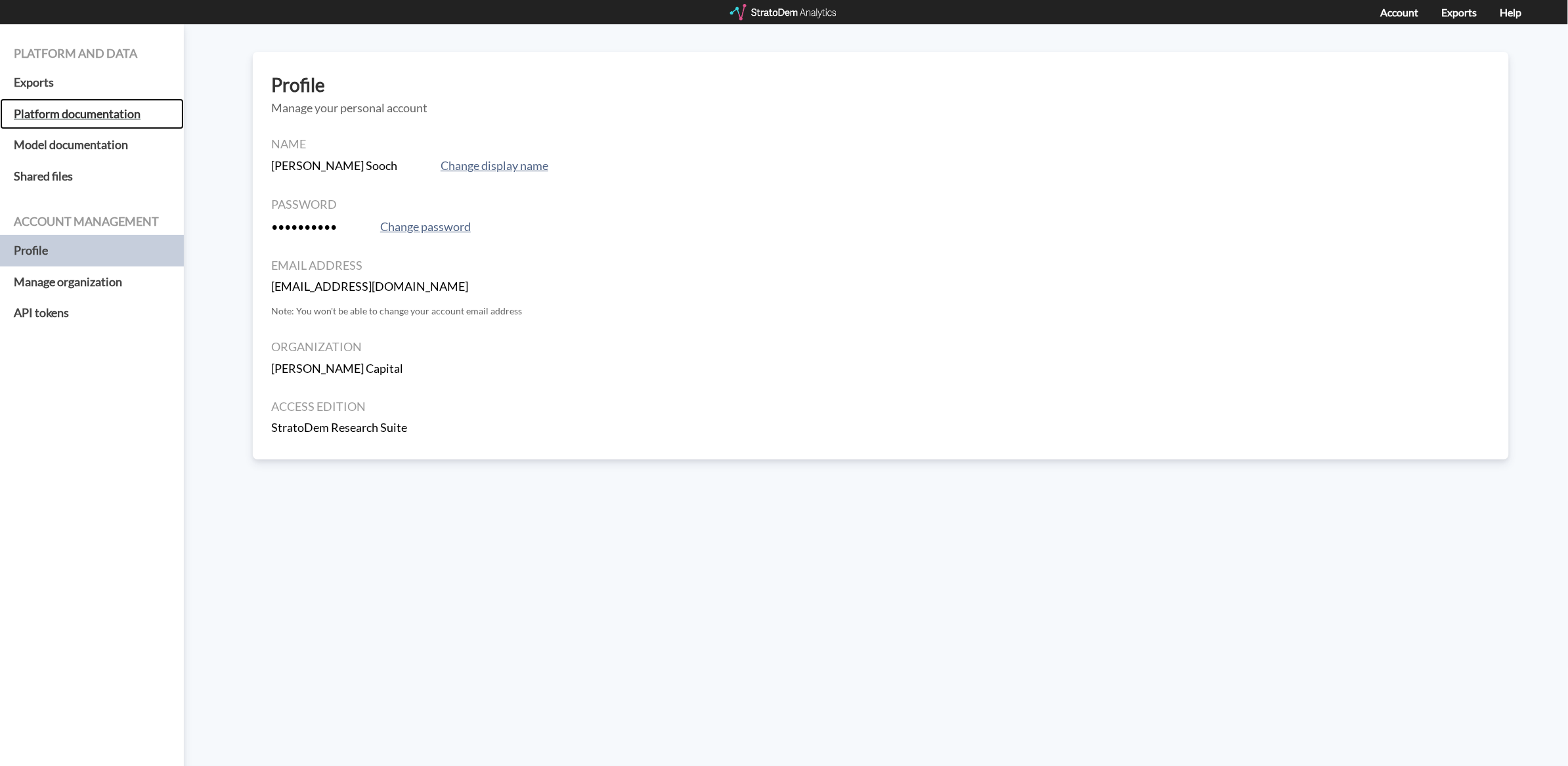
click at [103, 120] on h5 "Platform documentation" at bounding box center [92, 115] width 184 height 32
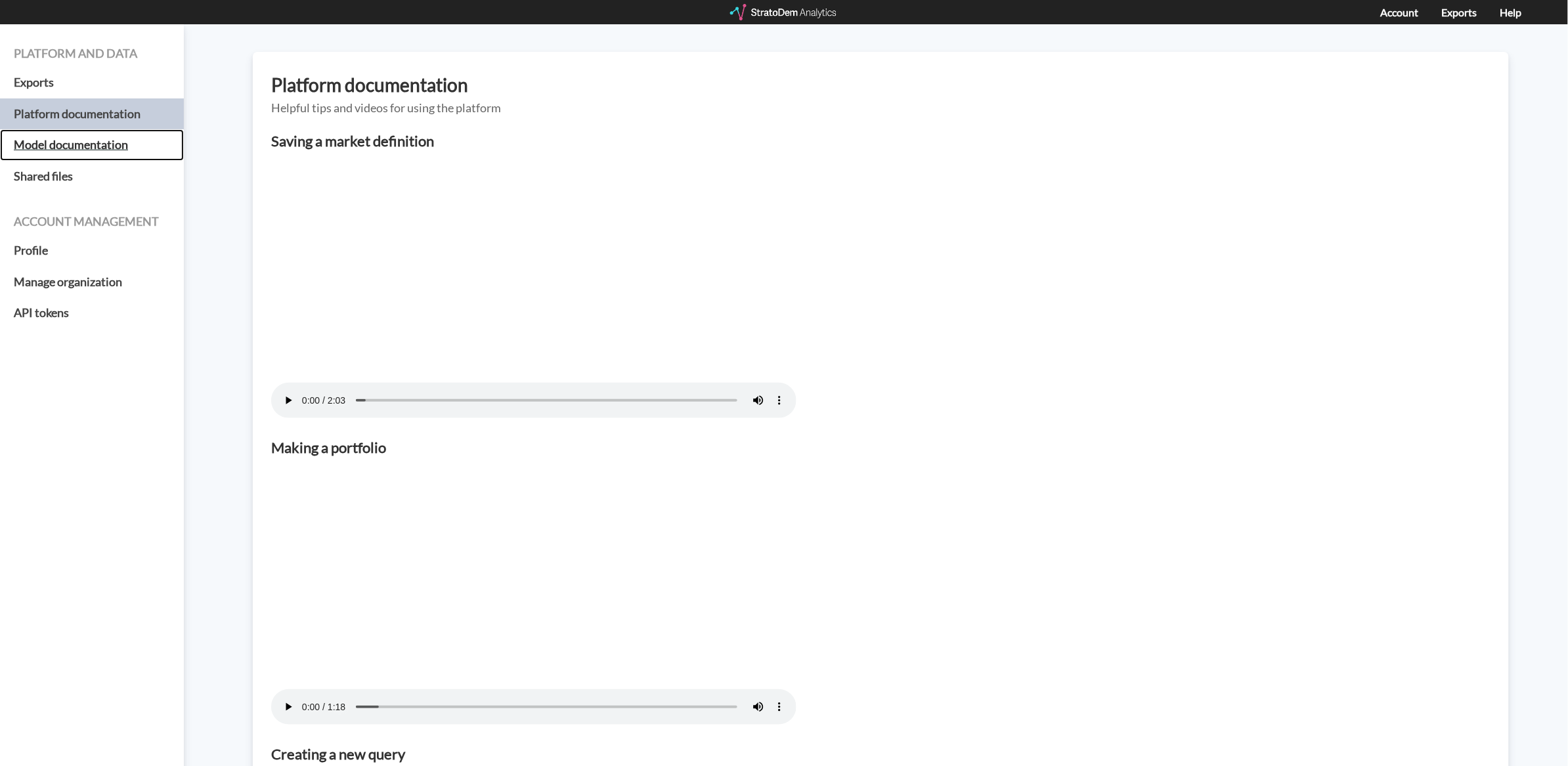
click at [104, 152] on h5 "Model documentation" at bounding box center [92, 145] width 184 height 32
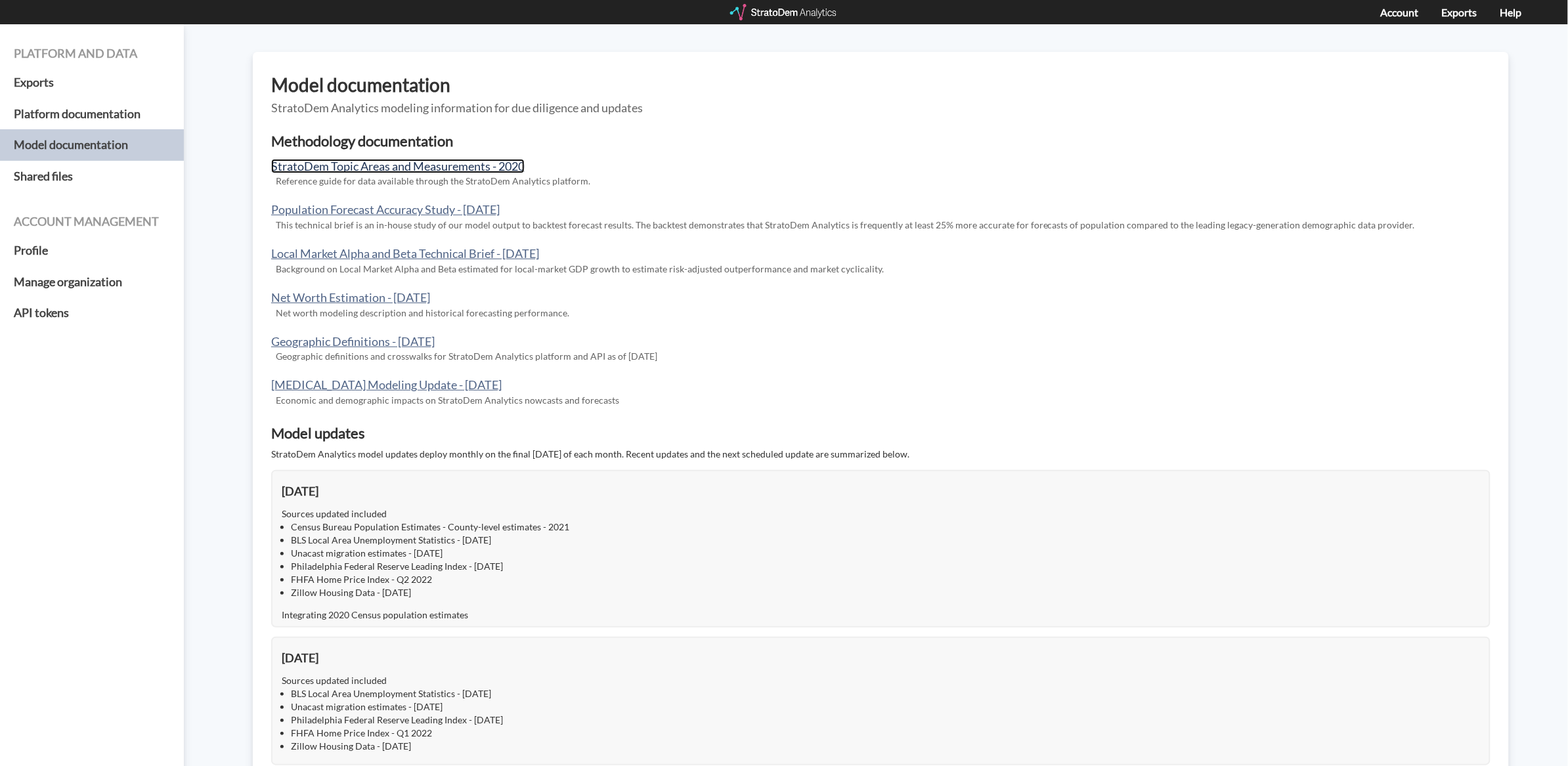
click at [337, 172] on link "StratoDem Topic Areas and Measurements - 2020" at bounding box center [398, 165] width 254 height 14
click at [784, 2] on div "Account Exports Help" at bounding box center [784, 12] width 1568 height 24
click at [784, 11] on div at bounding box center [784, 12] width 109 height 17
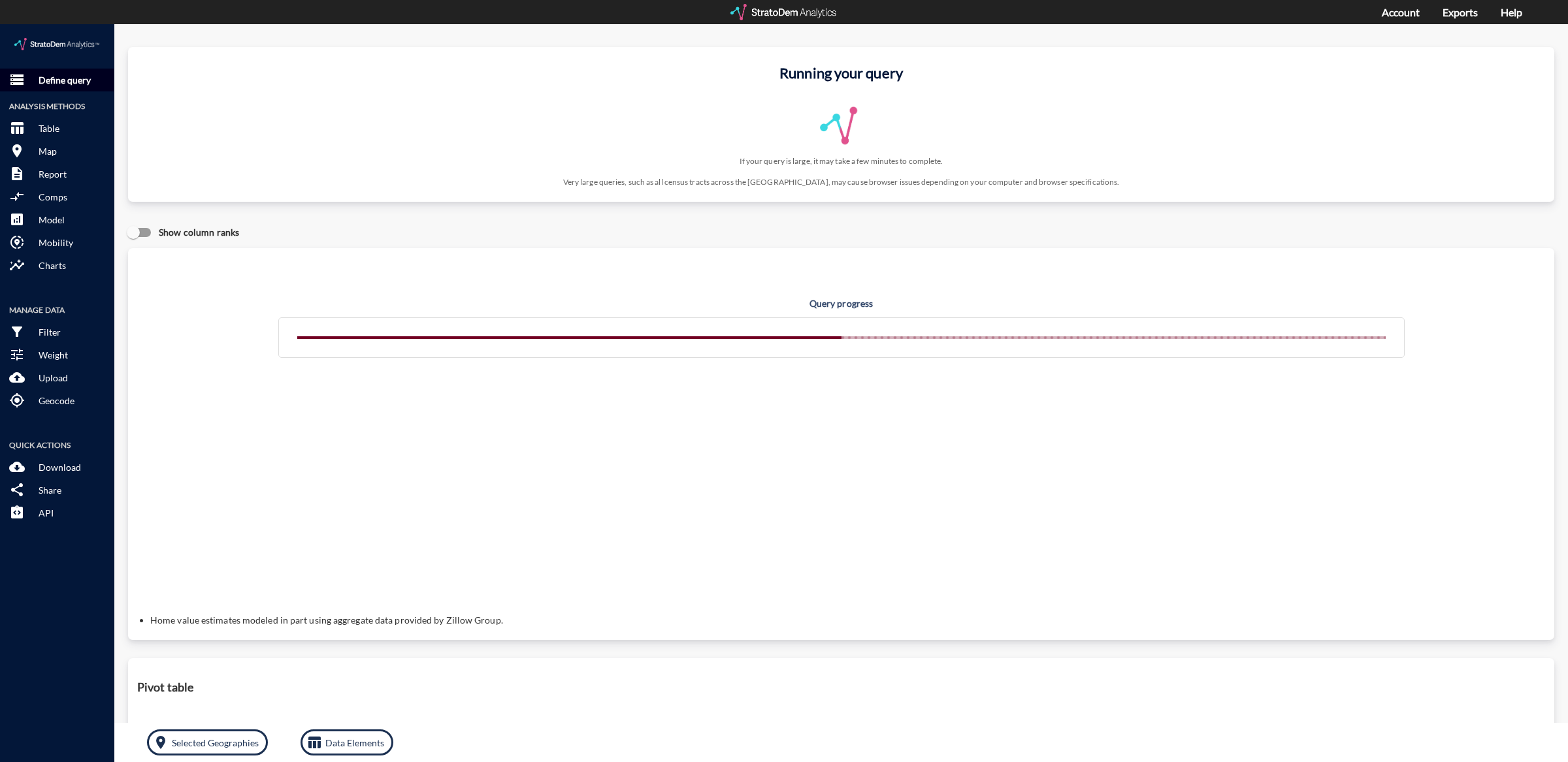
click p "Define query"
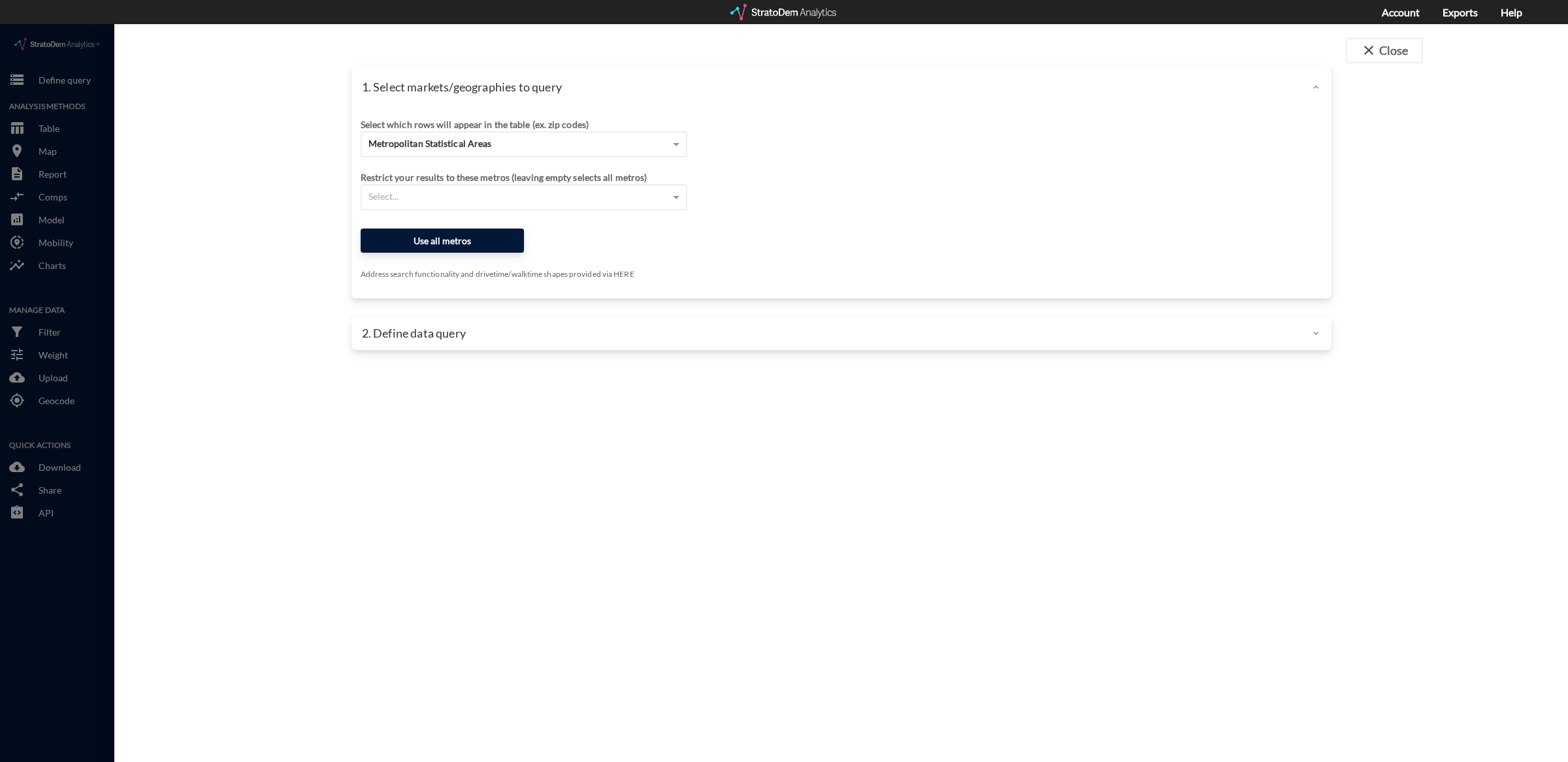
click button "Use all metros"
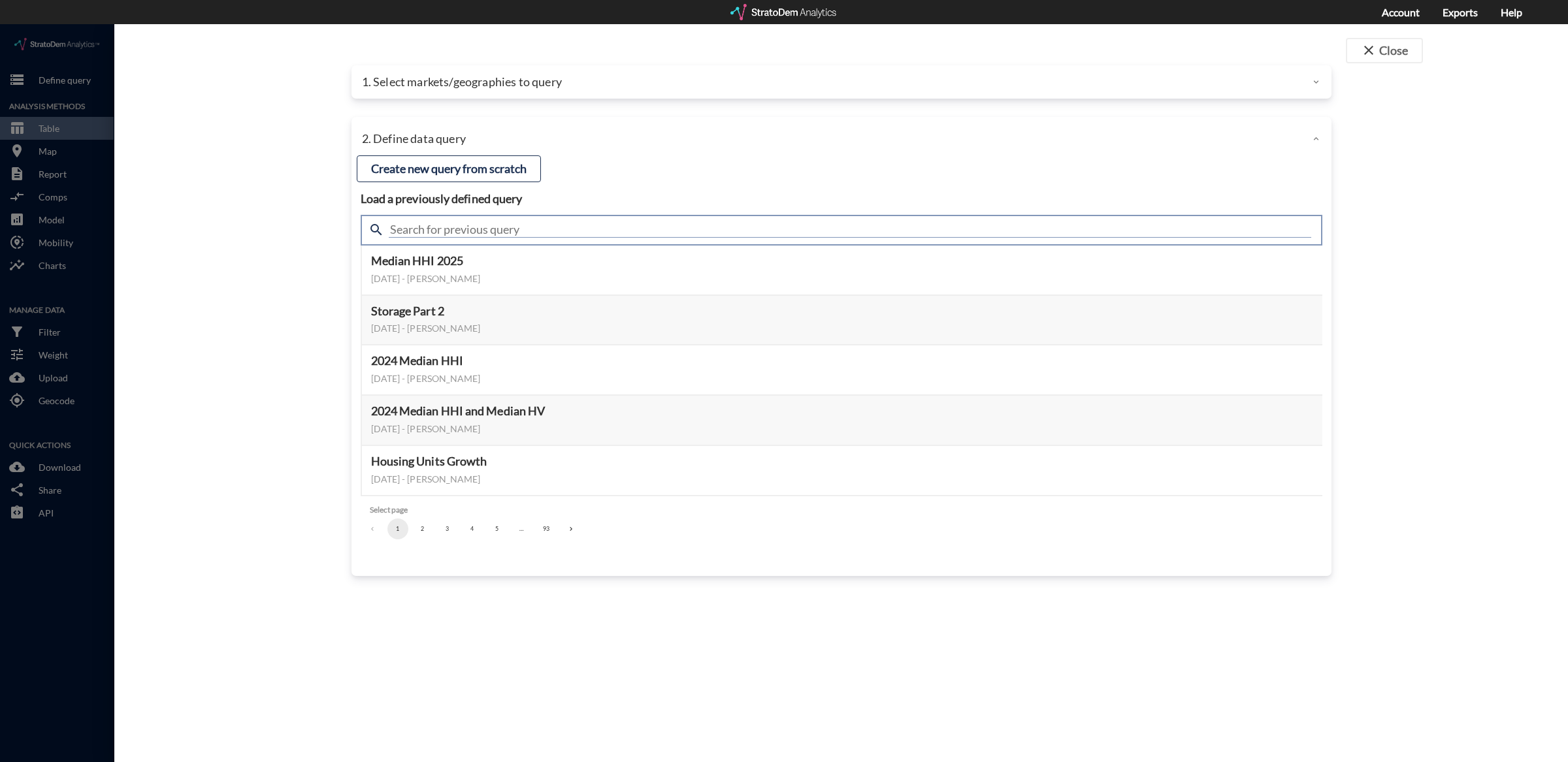
click input "text"
click input "risk"
type input "climate"
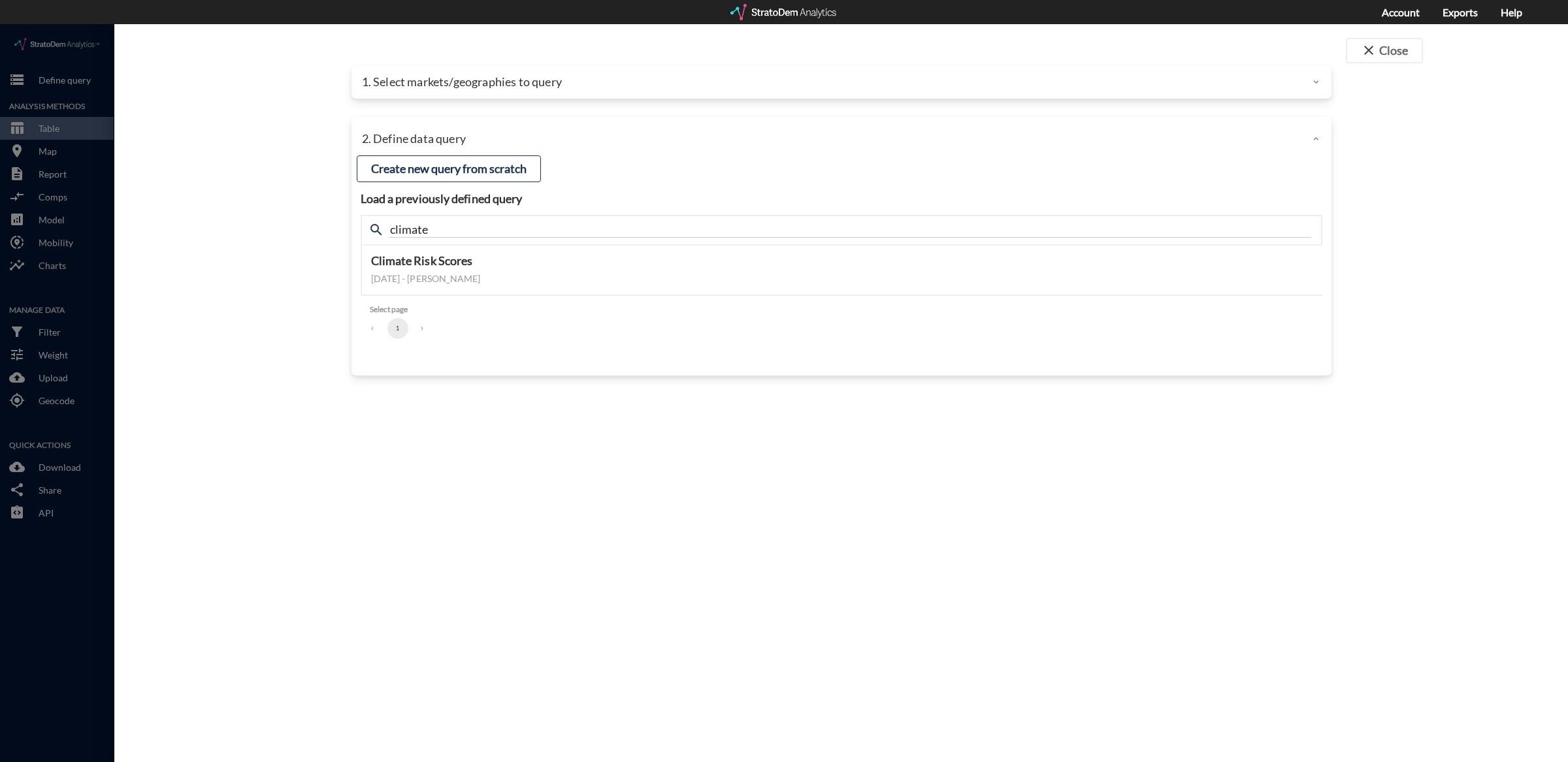
click div "Load a previously defined query Create new query from scratch search climate Cl…"
click button "Preview data elements"
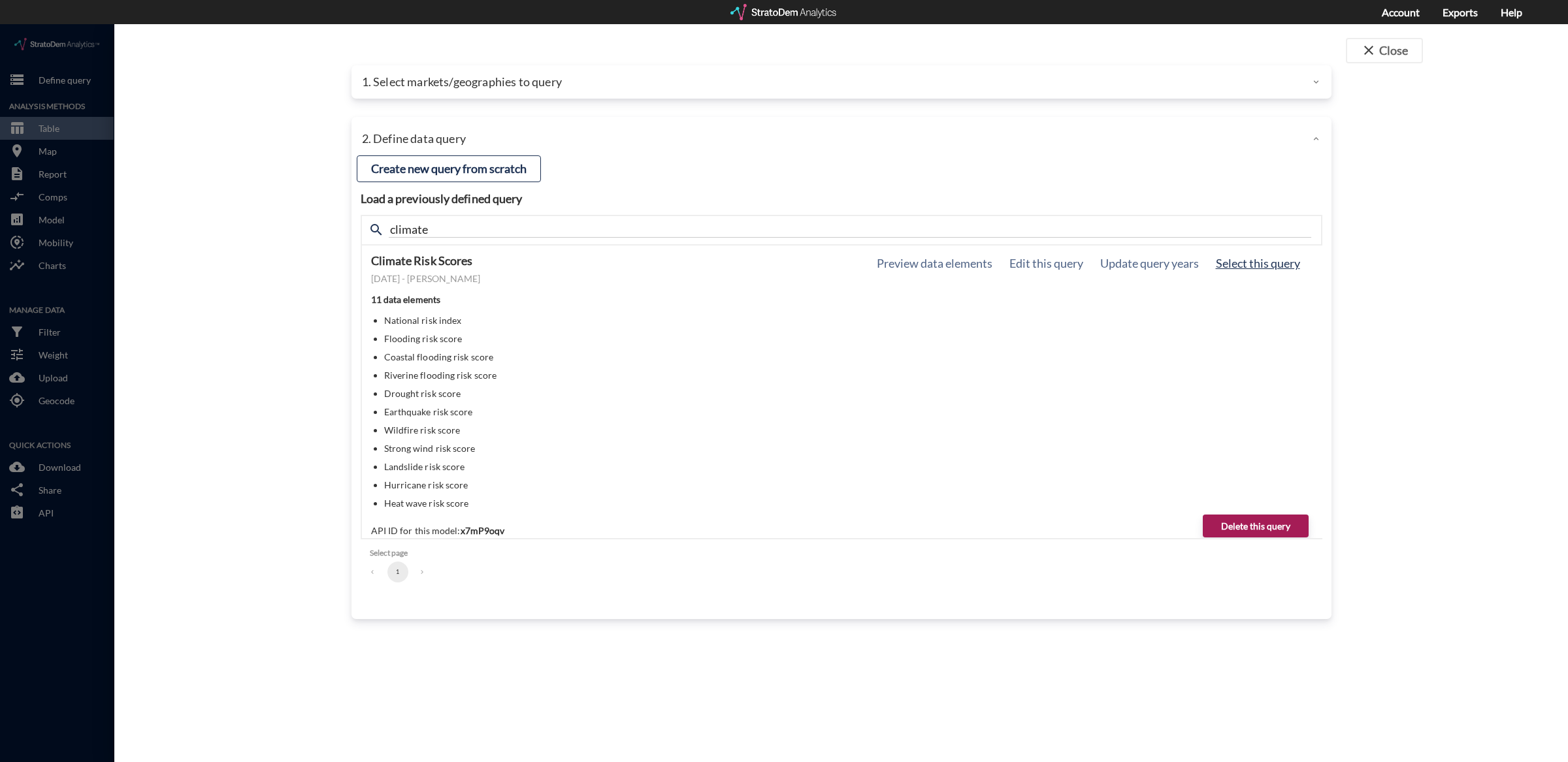
click button "Select this query"
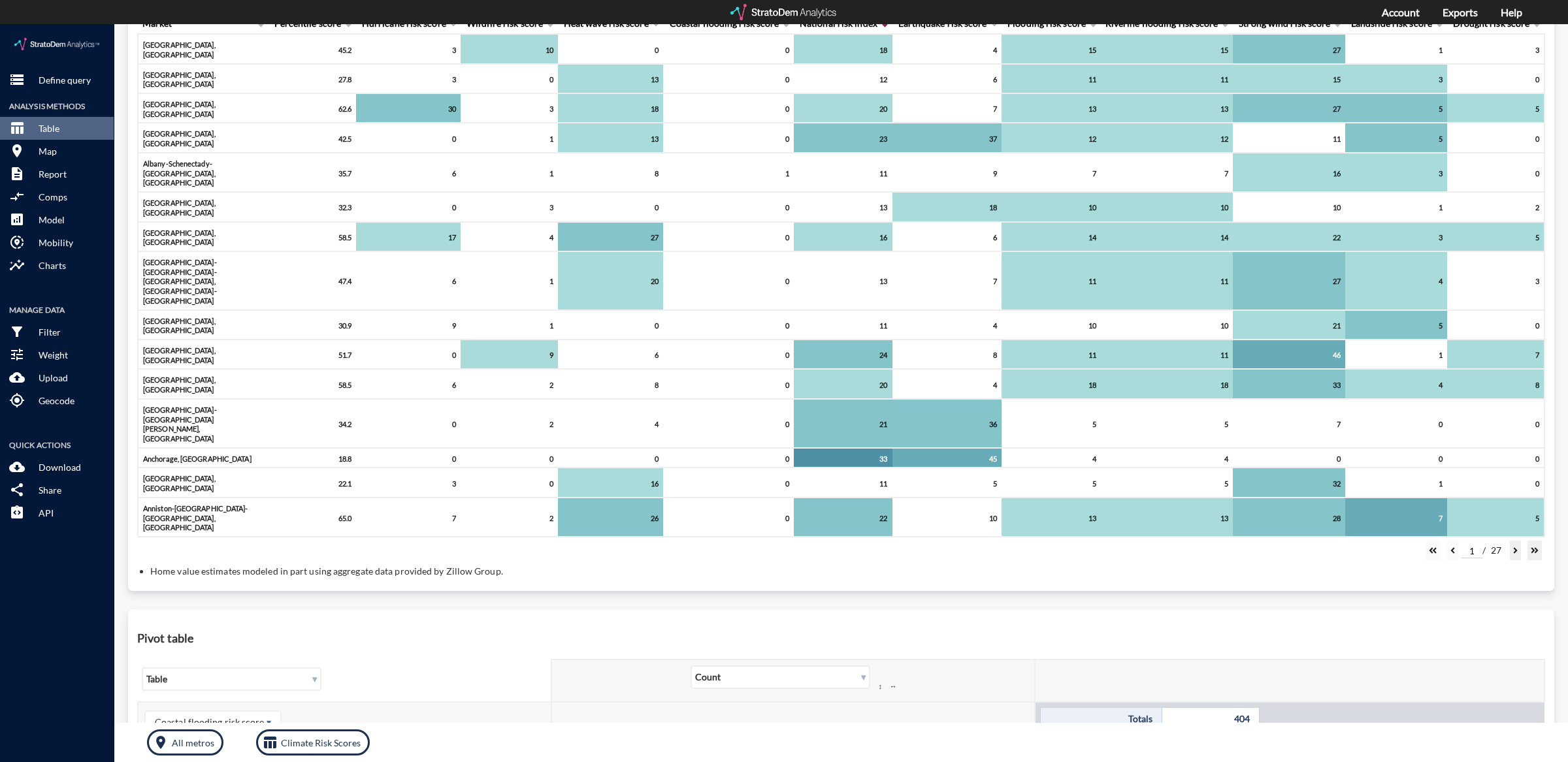
scroll to position [417, 0]
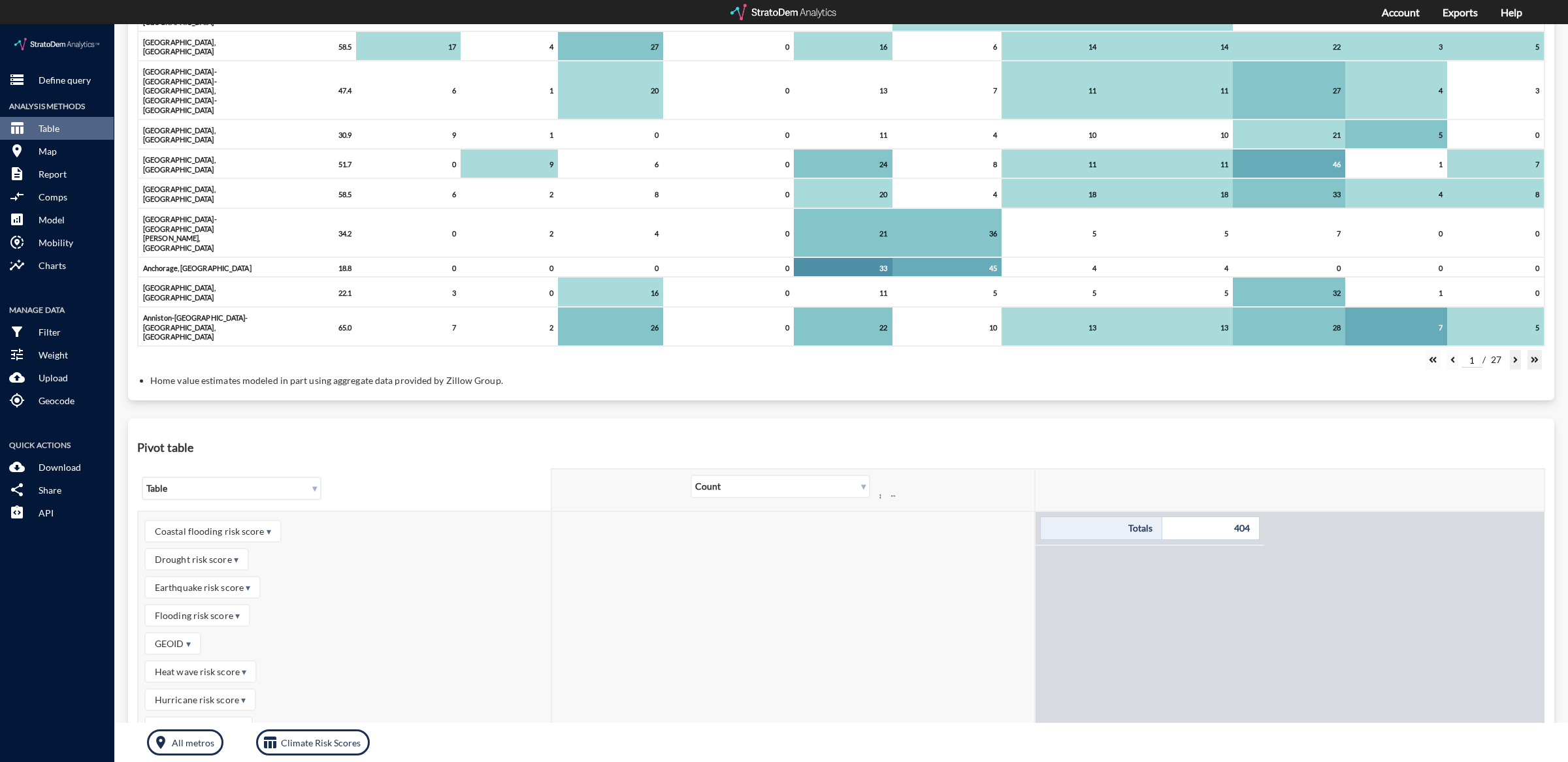
click span "Earthquake risk score ▾"
click span "▾"
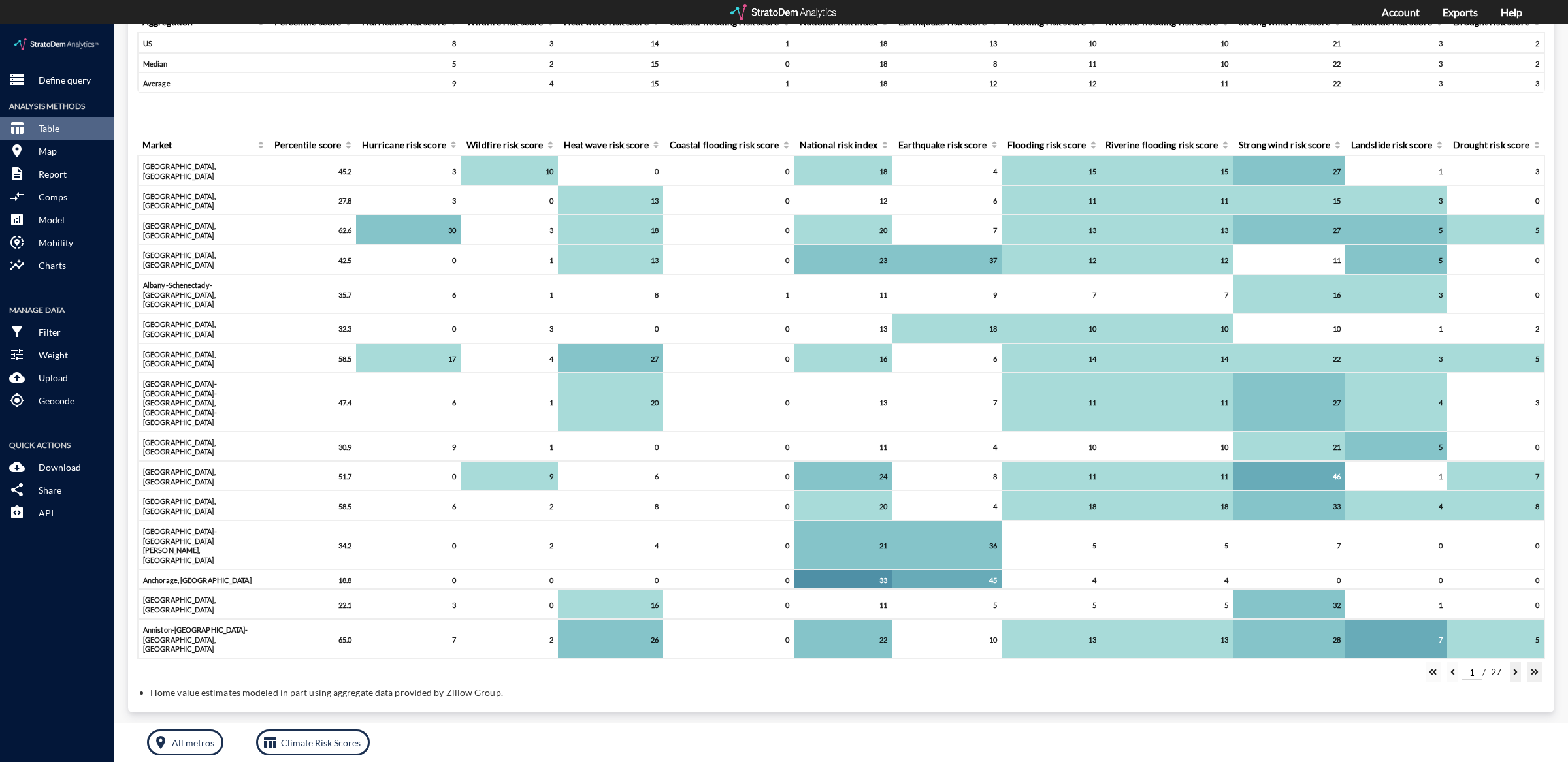
scroll to position [0, 0]
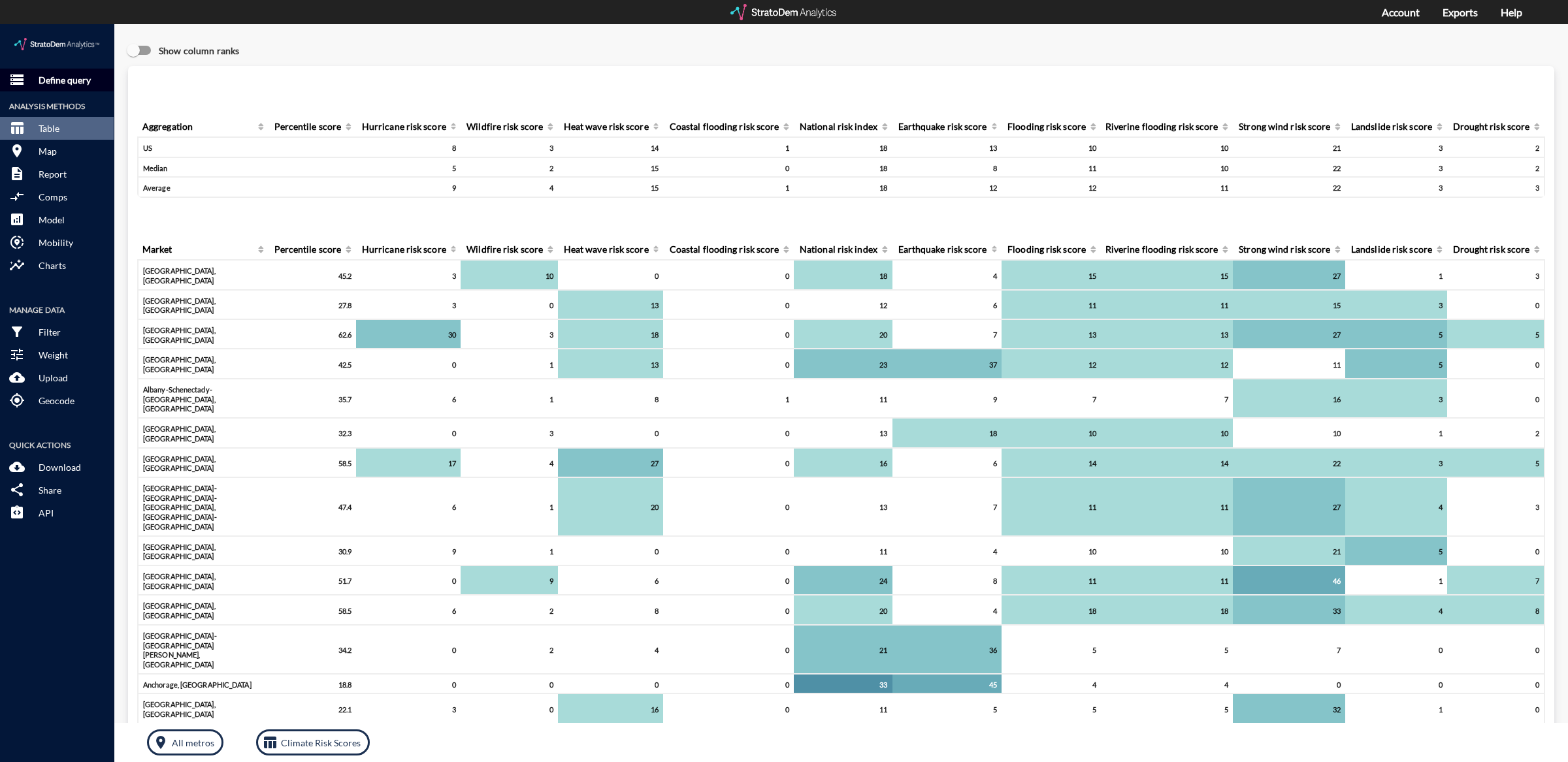
click p "Define query"
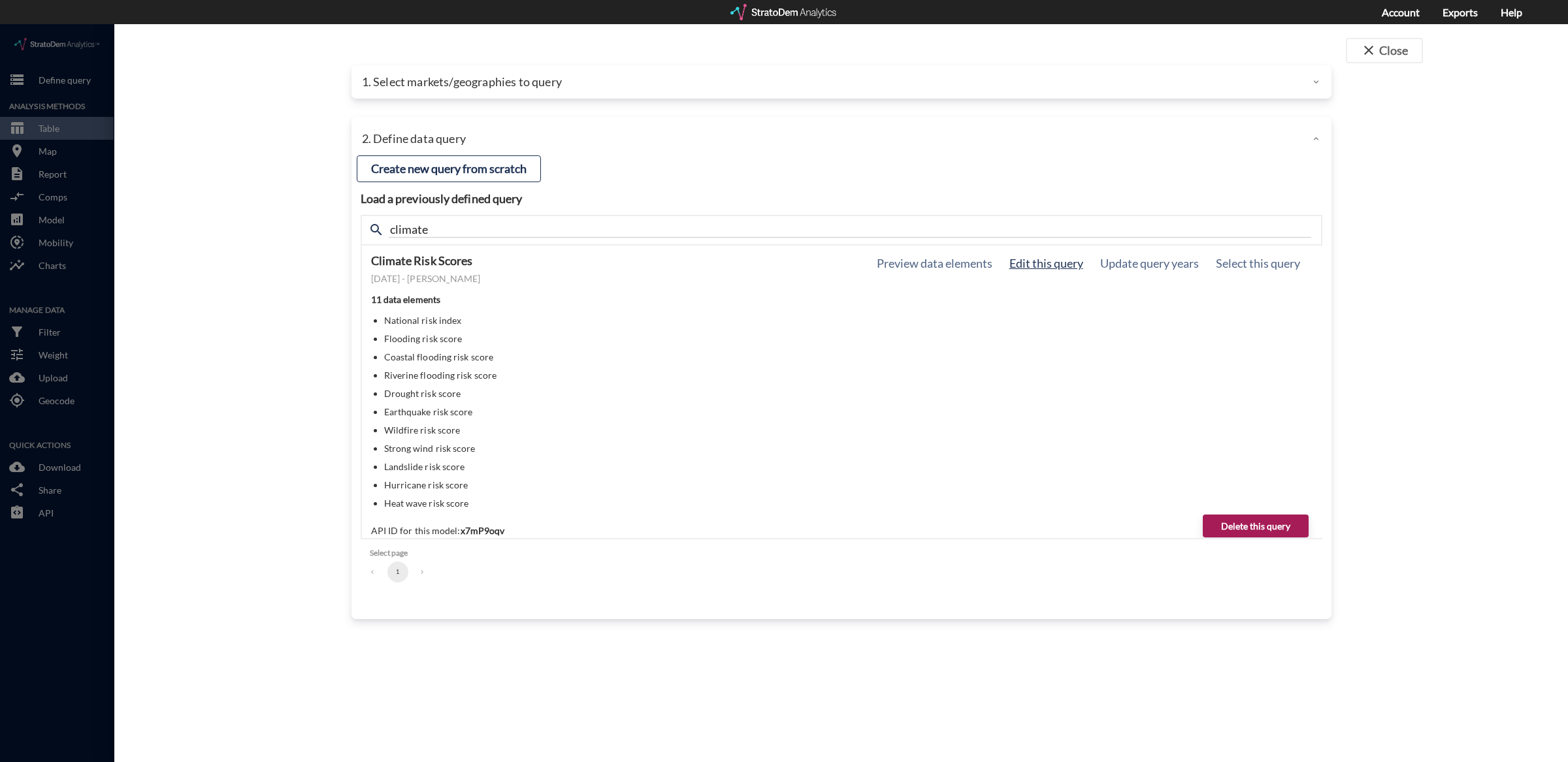
click button "Edit this query"
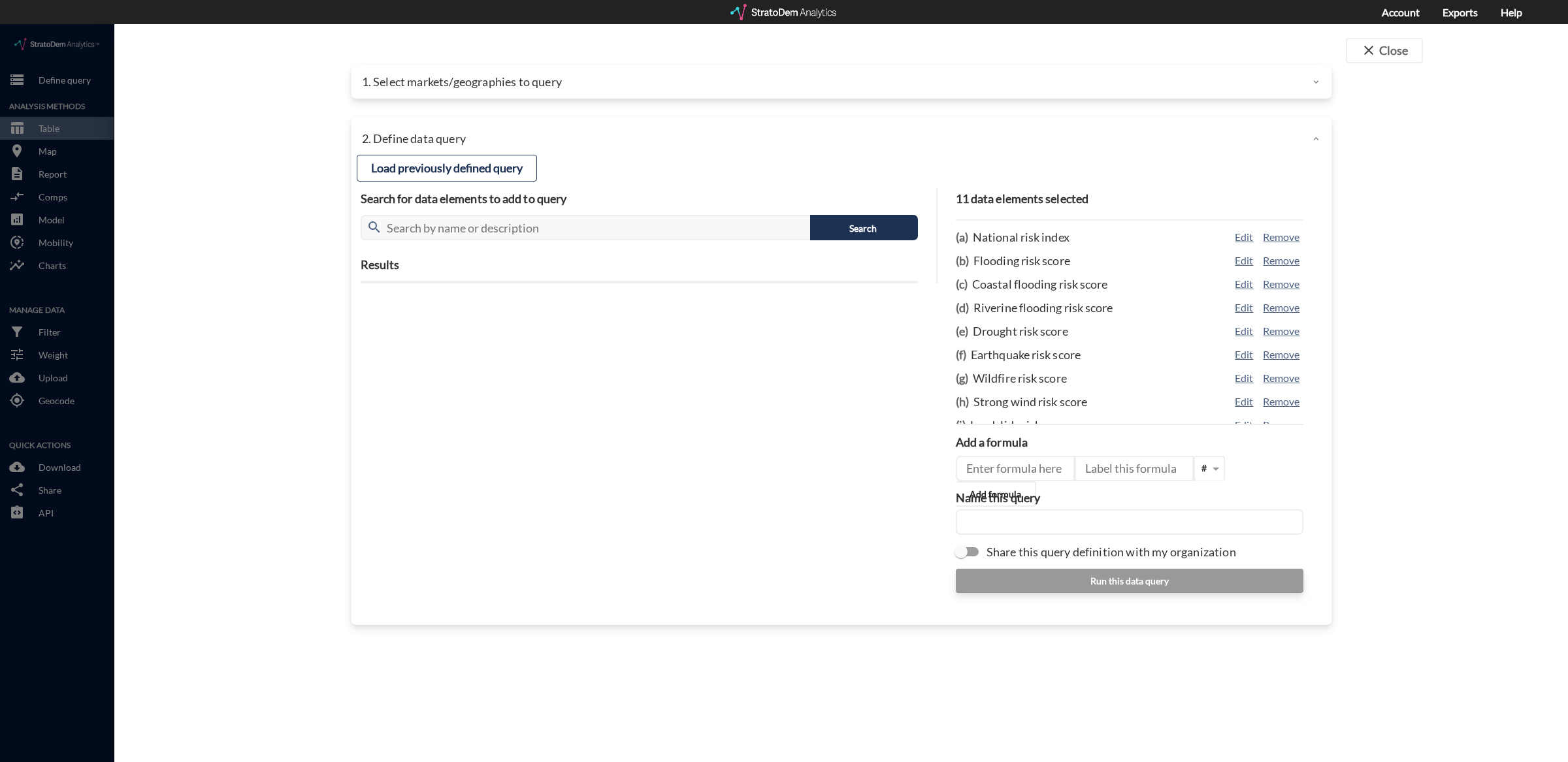
click div "Load previously defined query Search for data elements to add to query search S…"
click input "text"
click button "Search"
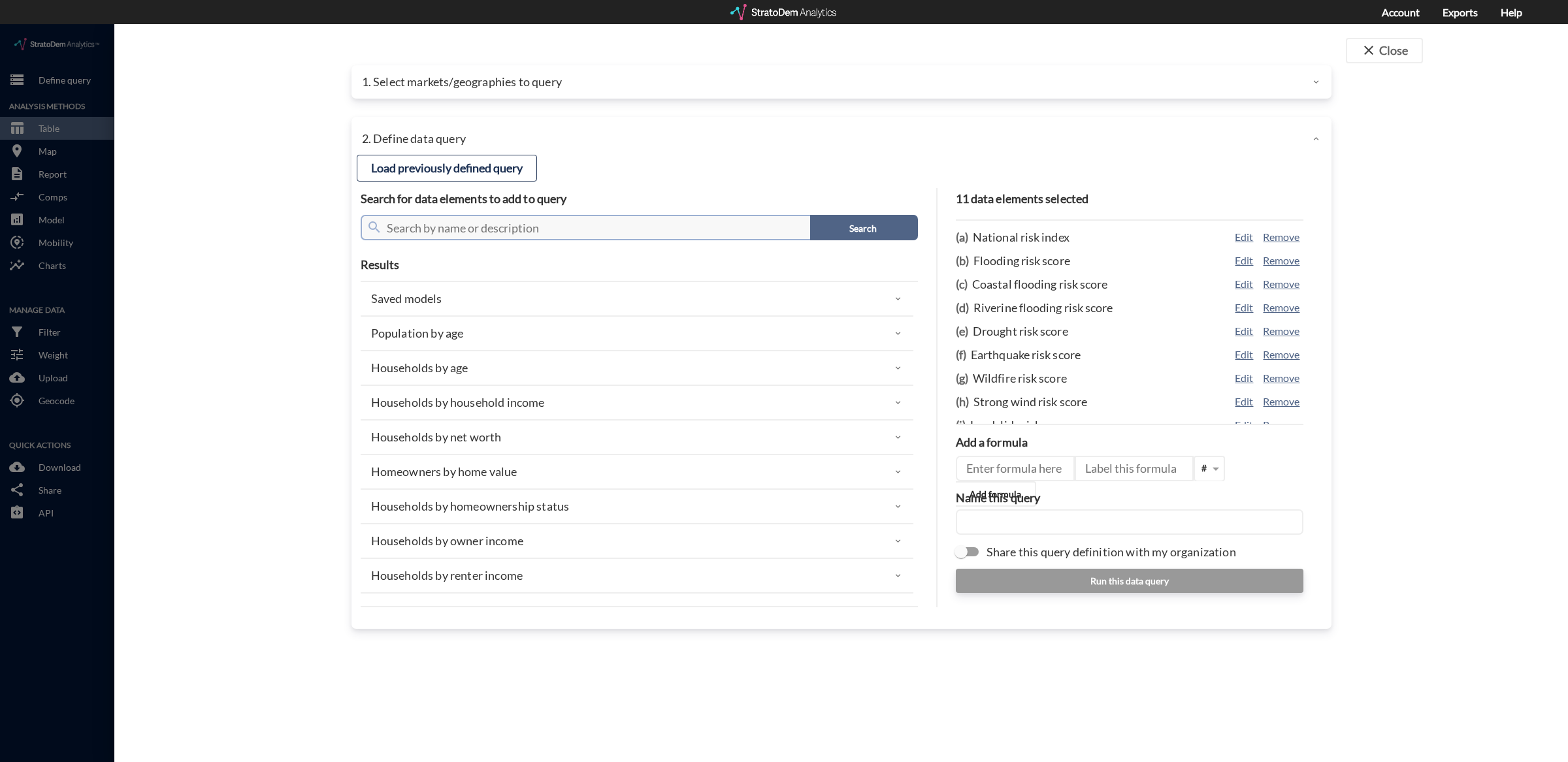
scroll to position [664, 0]
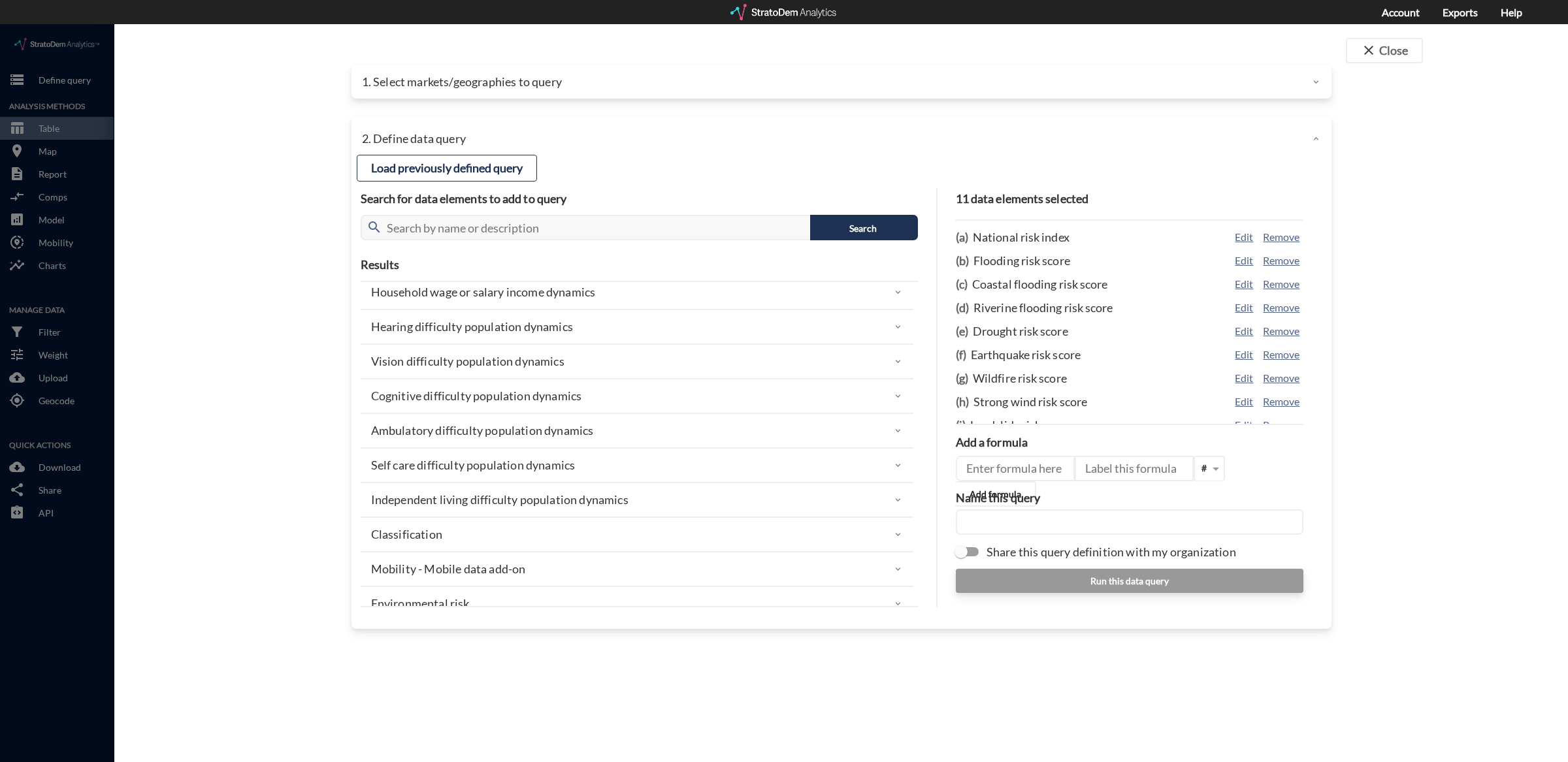
click div "Environmental risk"
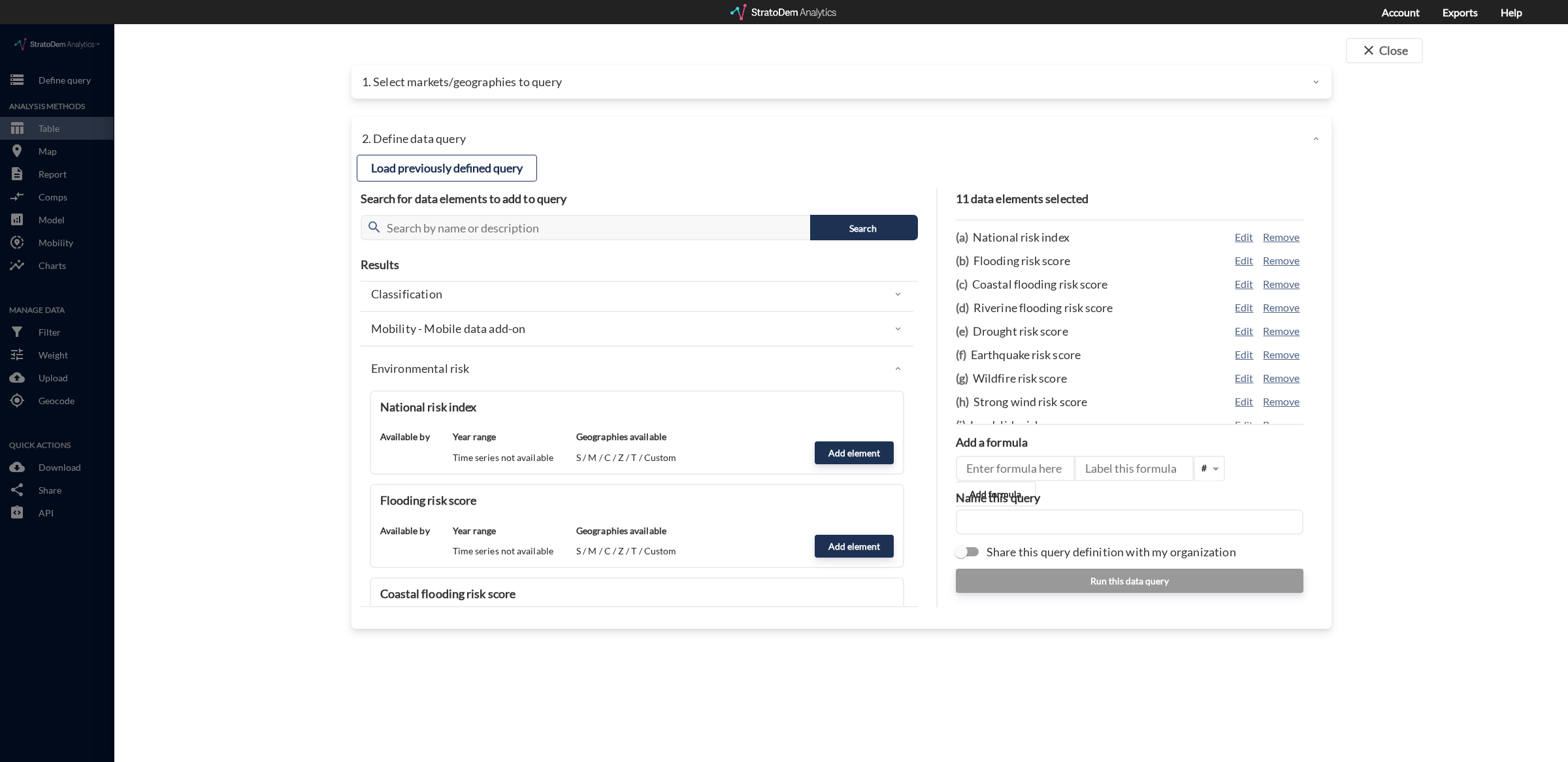
scroll to position [903, 0]
click button "Add element"
type input "ENVIRONMENTAL_RISK"
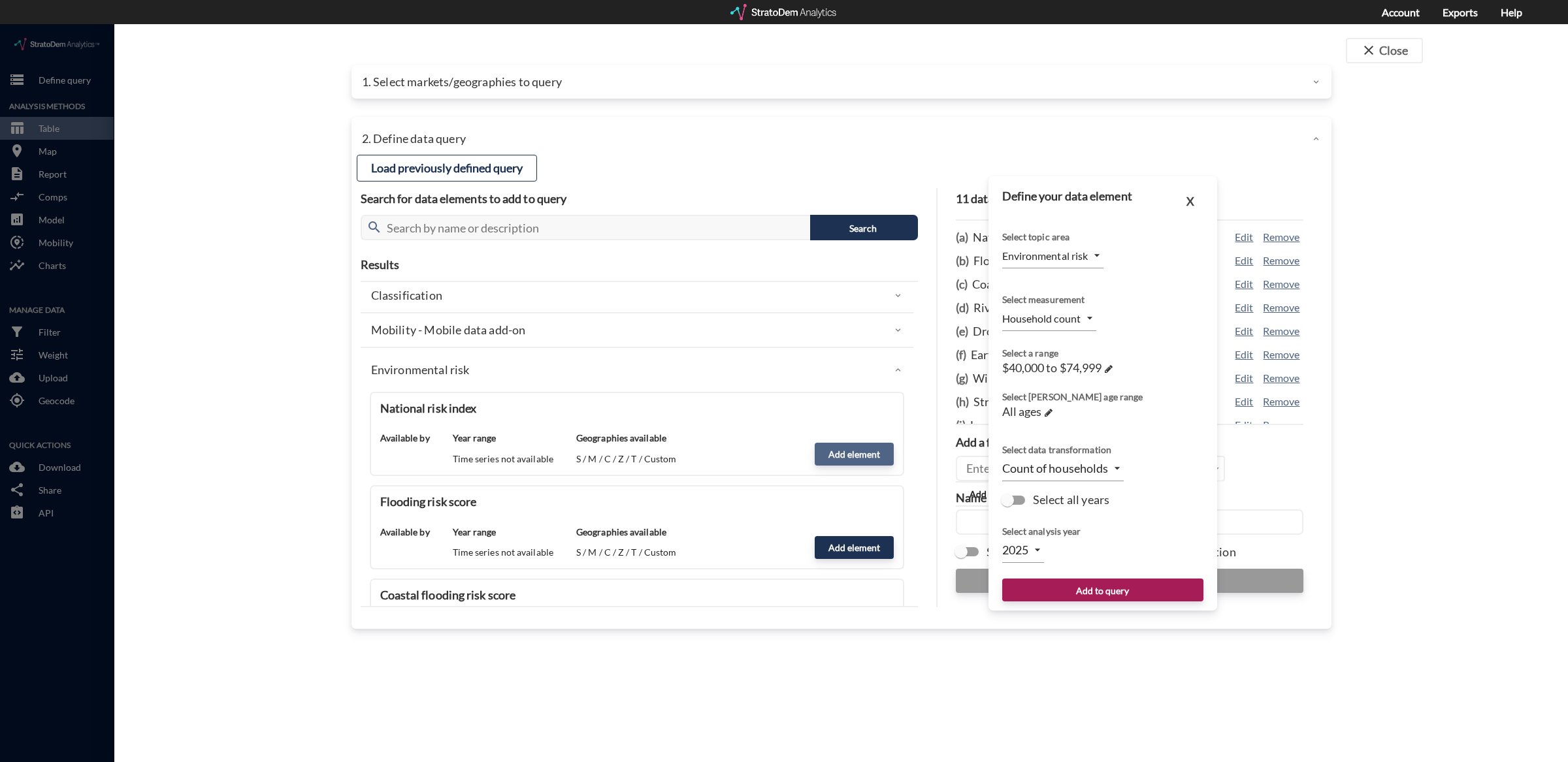
type input "NATIONAL_RISK_INDEX"
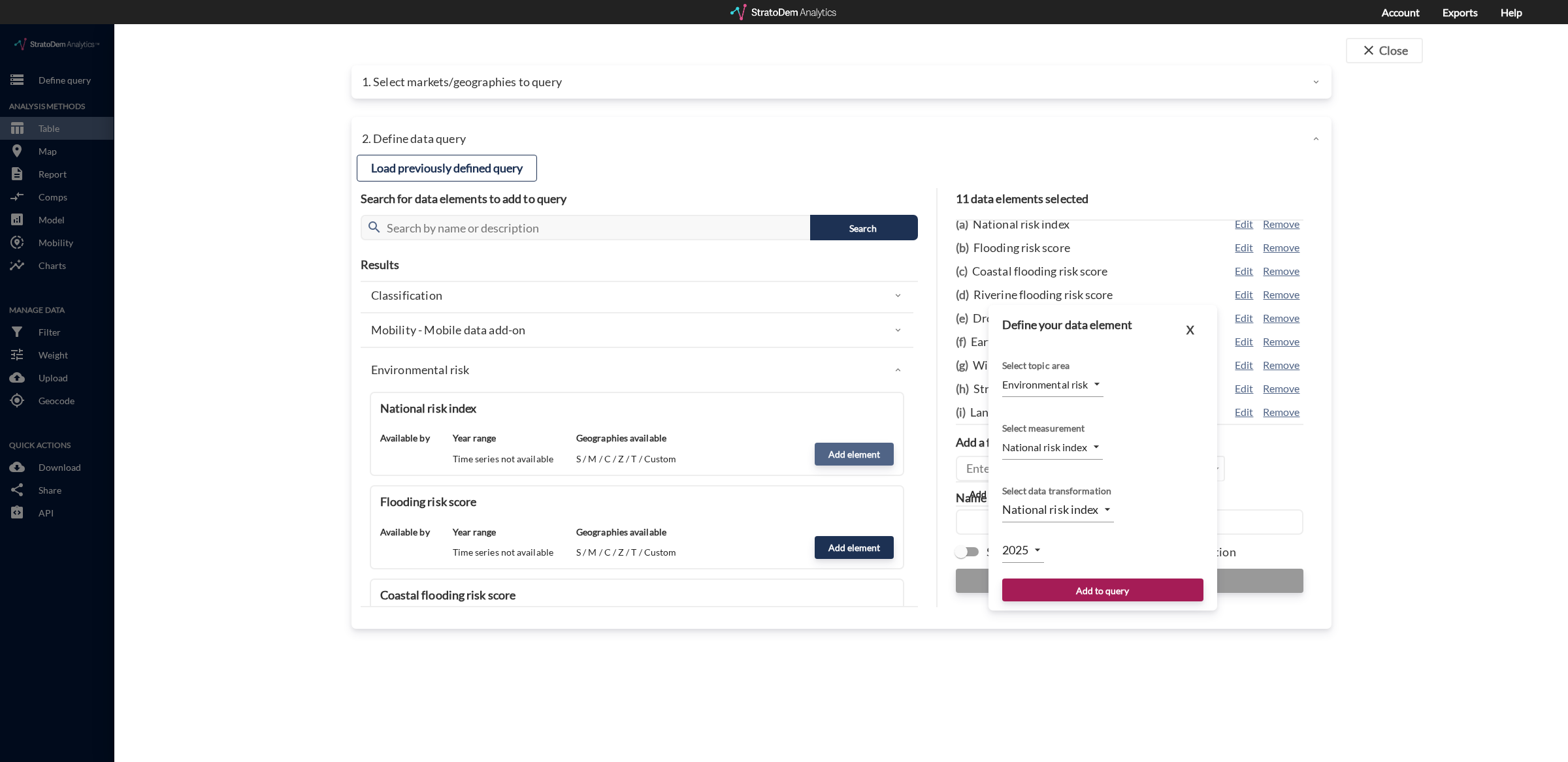
scroll to position [15, 0]
click button "X"
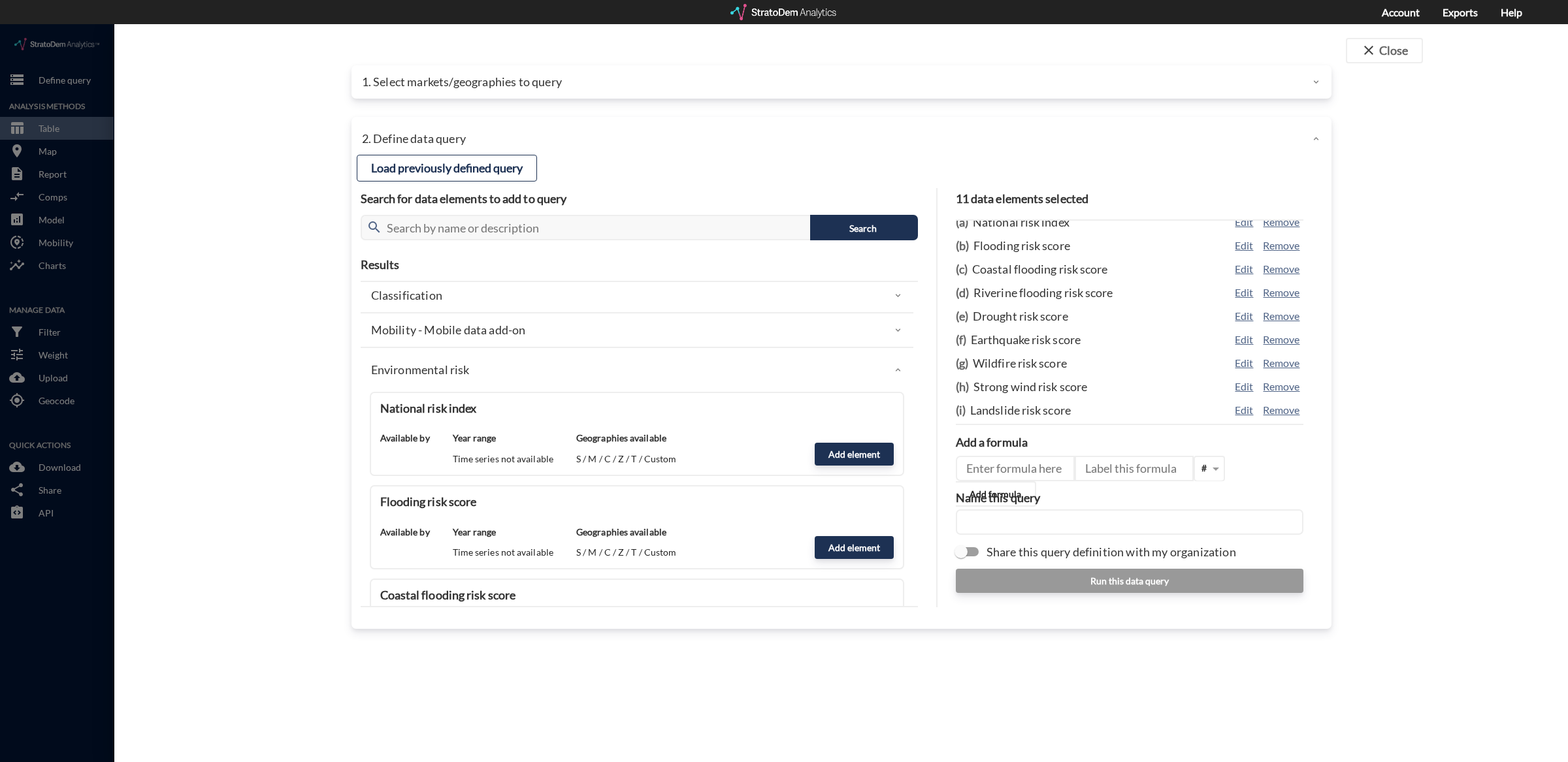
click div "Environmental risk"
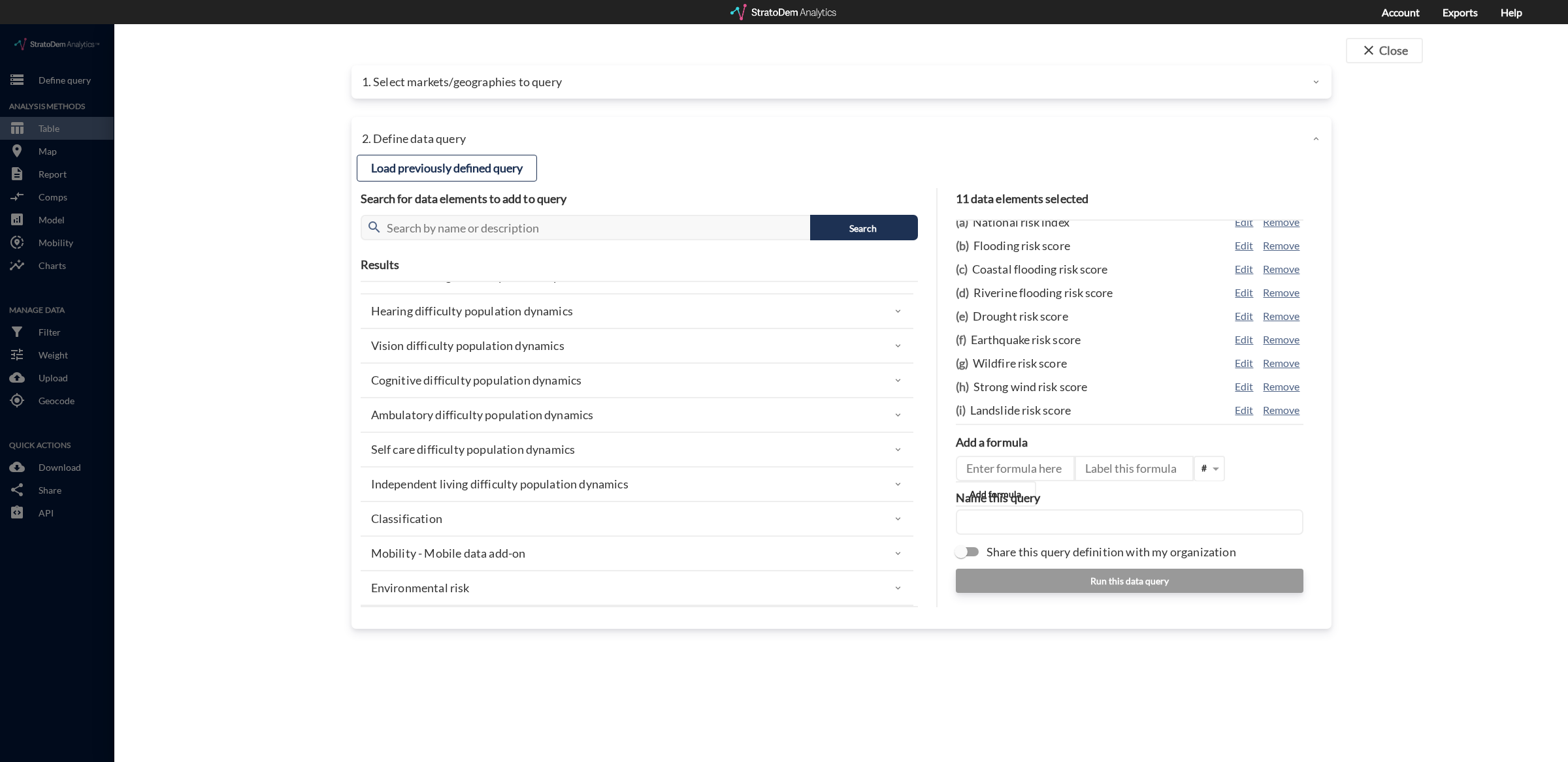
click div "Saved models For access to custom performance forecasting and more information …"
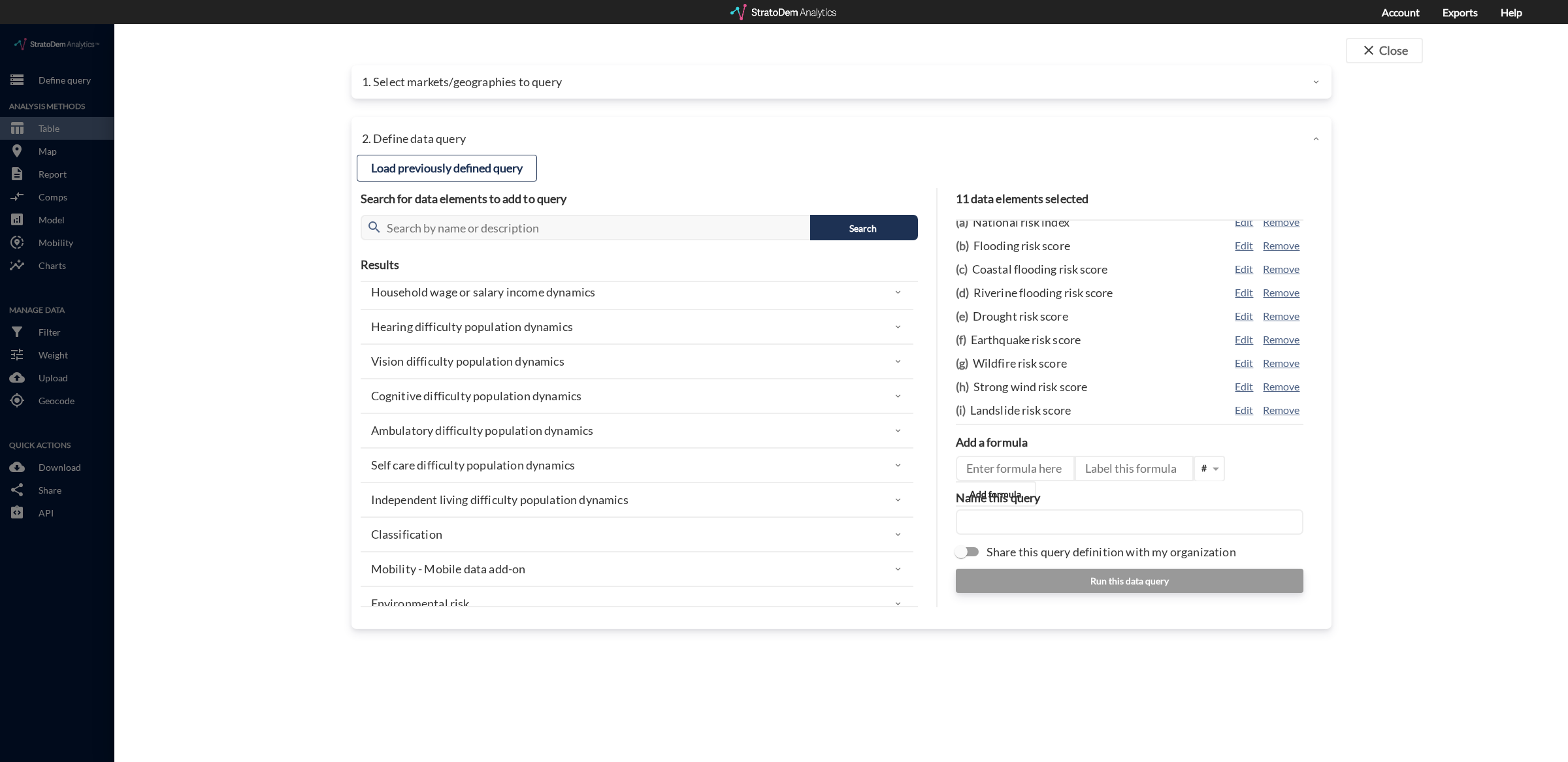
click div "Hearing difficulty population dynamics"
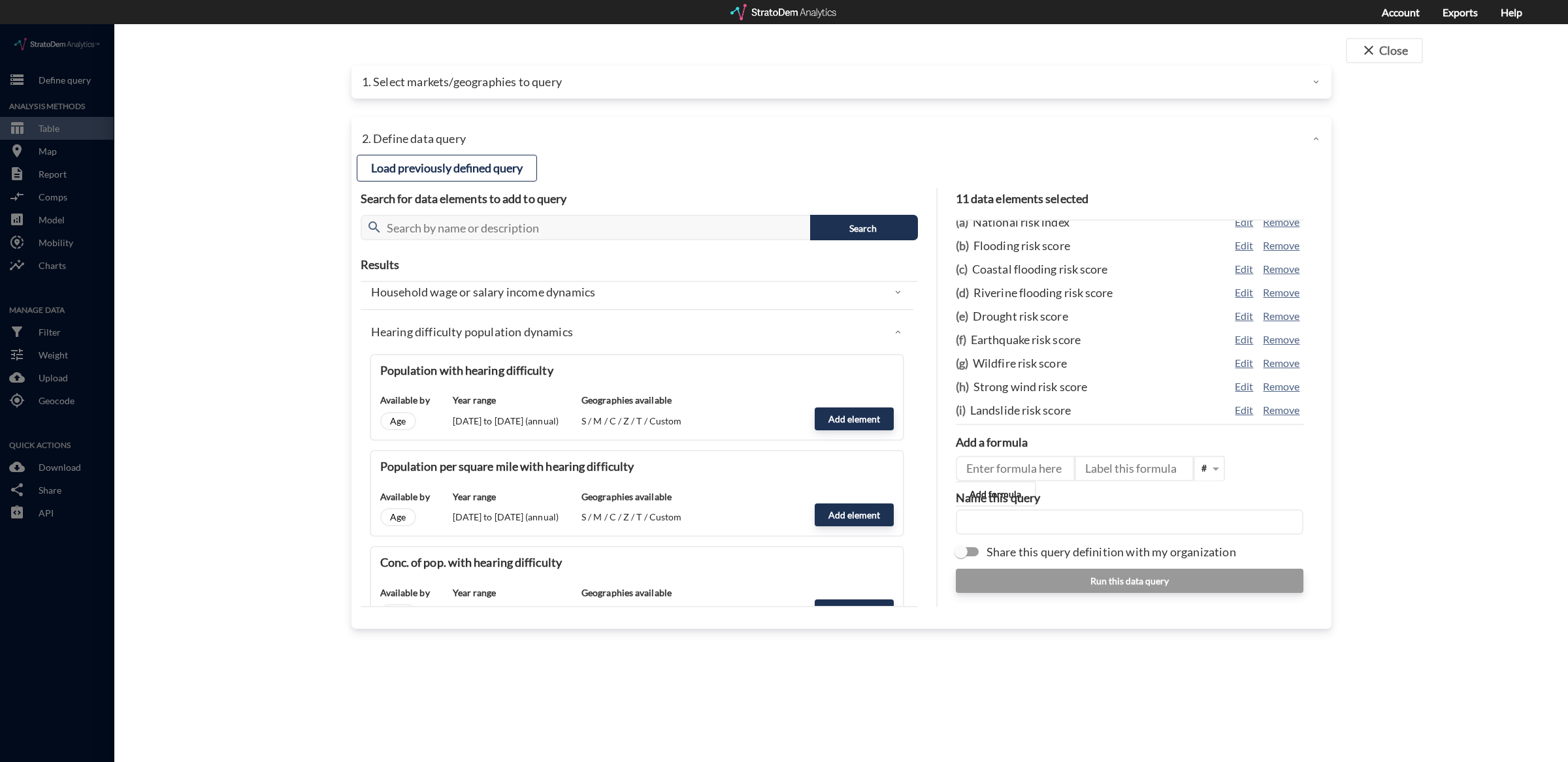
click div "Hearing difficulty population dynamics"
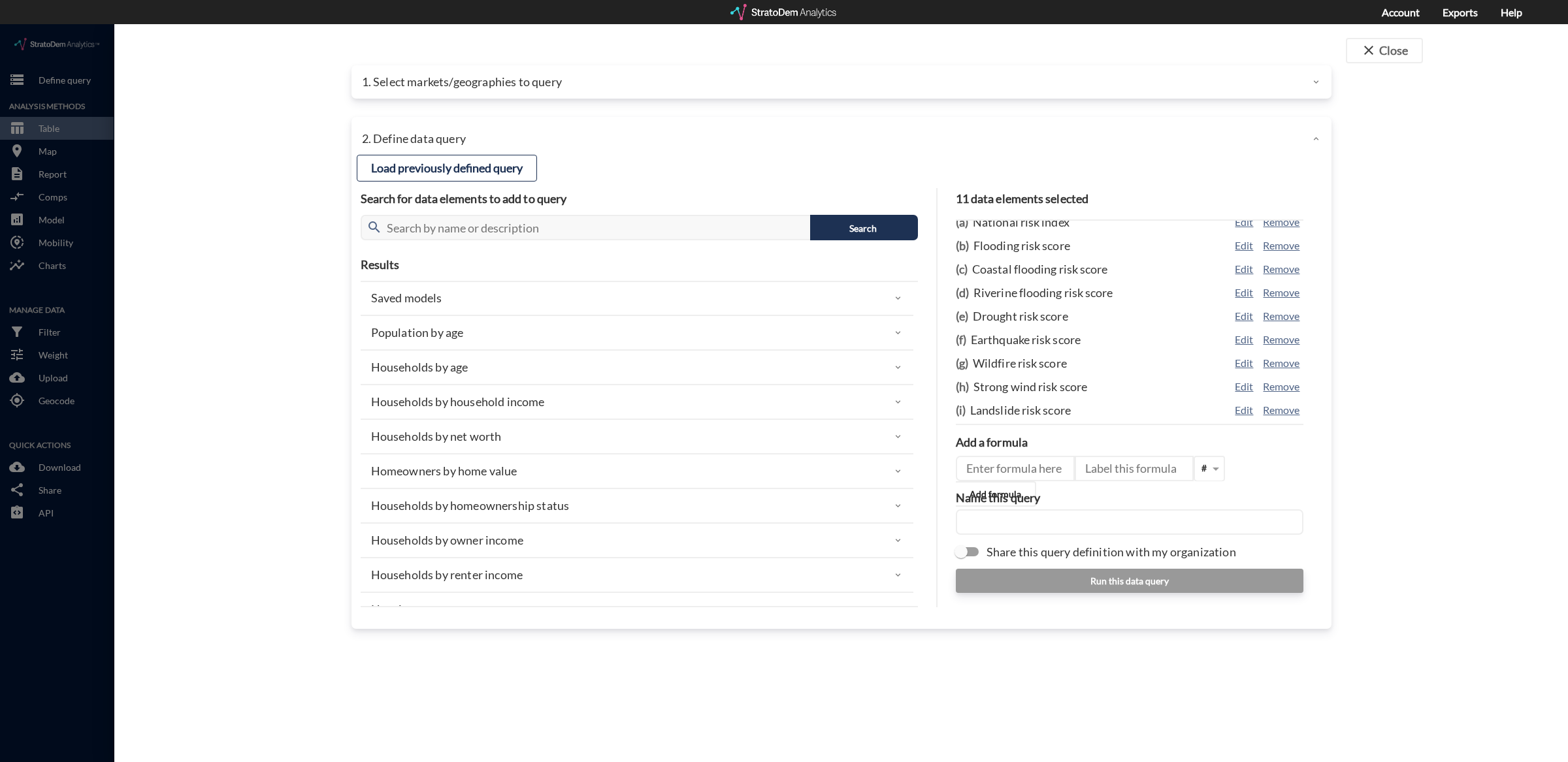
scroll to position [0, 0]
